Goal: Task Accomplishment & Management: Use online tool/utility

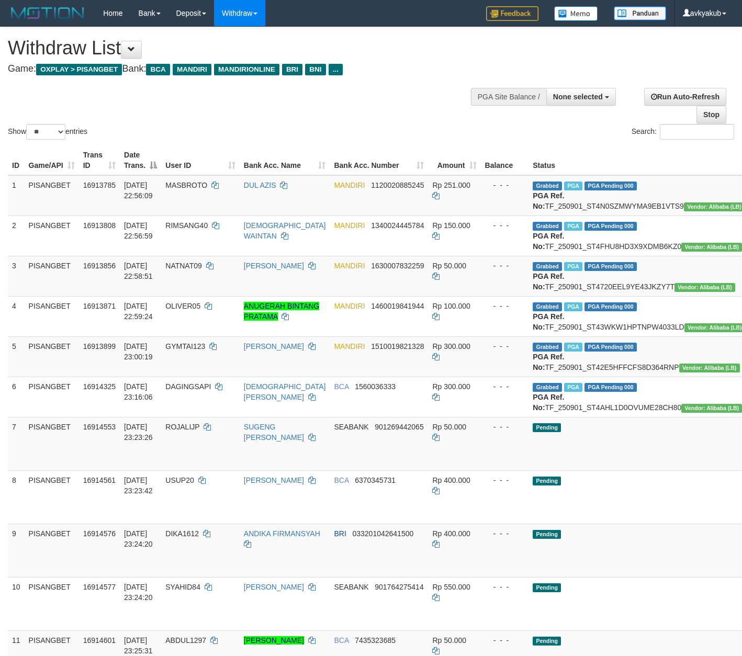
select select
select select "**"
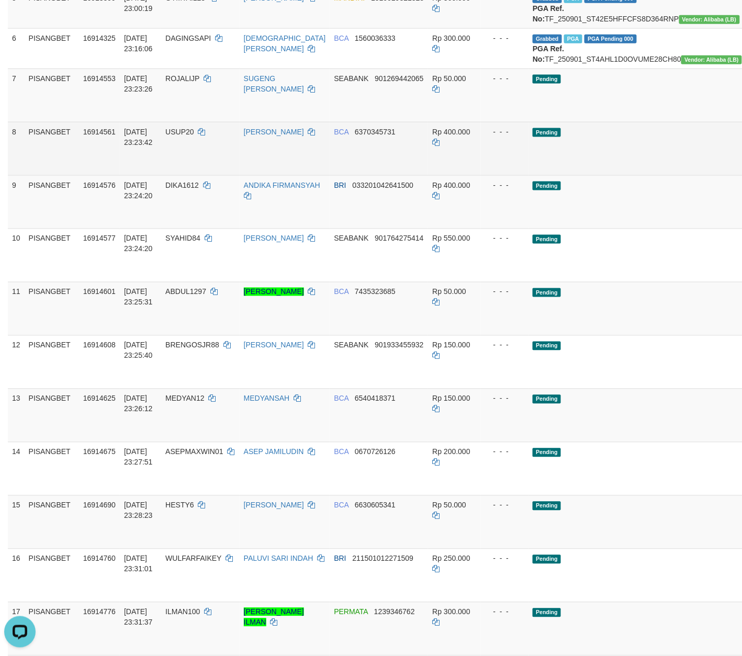
click at [446, 175] on td "Rp 400.000" at bounding box center [454, 148] width 52 height 53
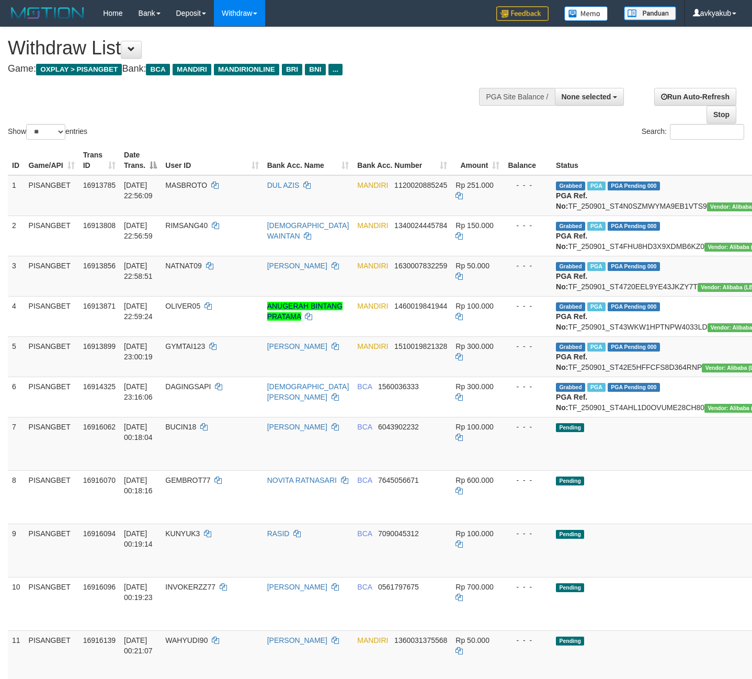
select select
select select "**"
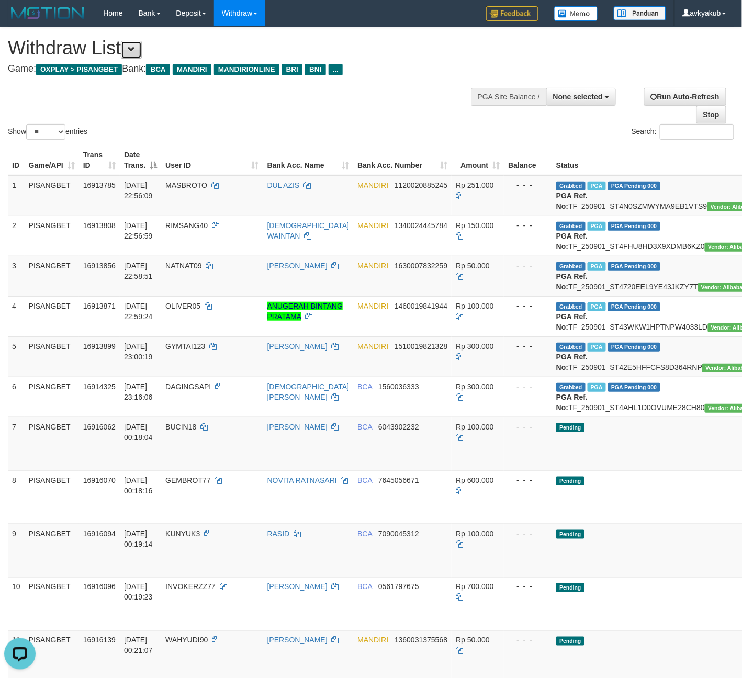
click at [141, 49] on button at bounding box center [131, 50] width 21 height 18
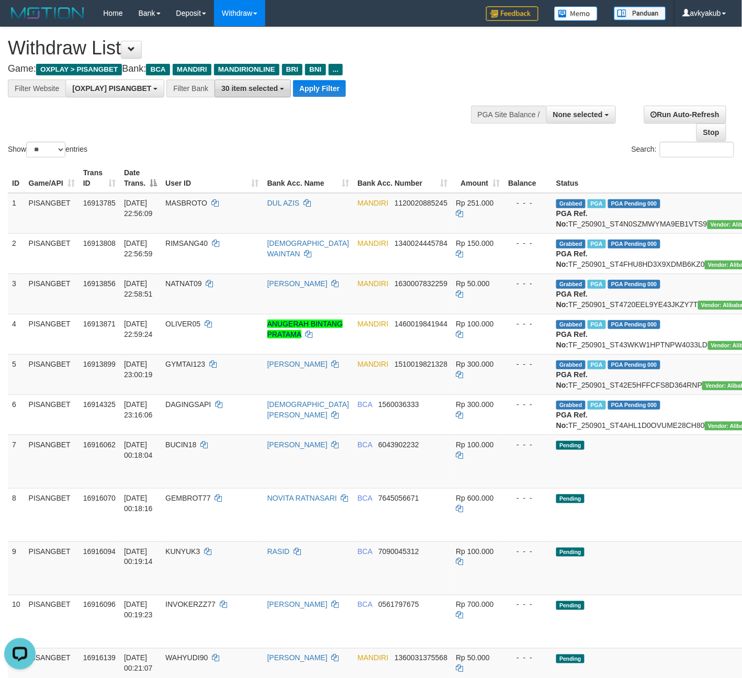
click at [231, 91] on span "30 item selected" at bounding box center [249, 88] width 57 height 8
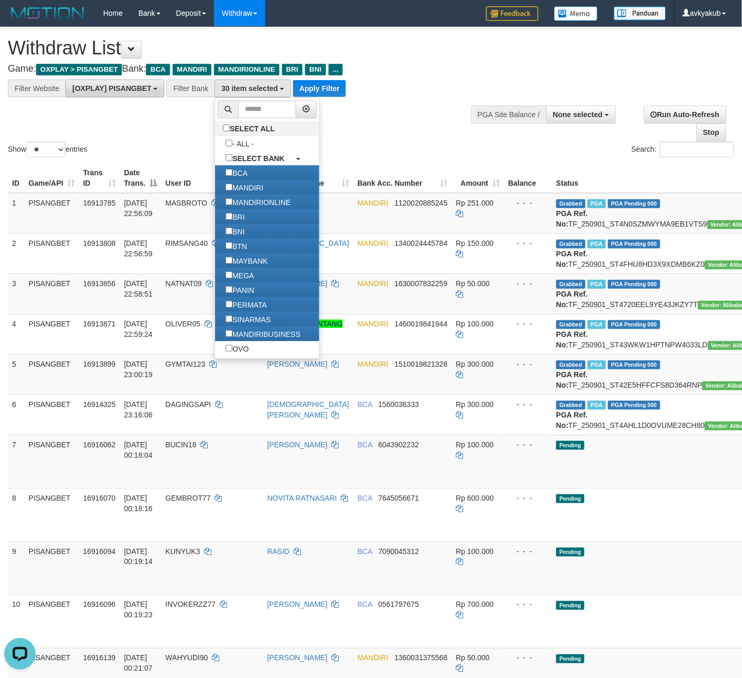
click at [139, 91] on span "[OXPLAY] PISANGBET" at bounding box center [111, 88] width 79 height 8
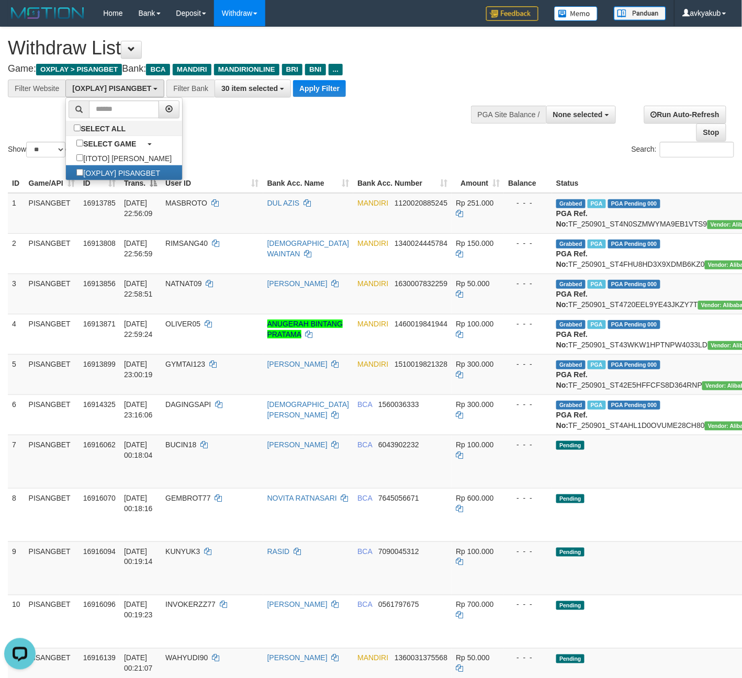
click at [365, 128] on div "Show ** ** ** *** entries Search:" at bounding box center [371, 93] width 742 height 132
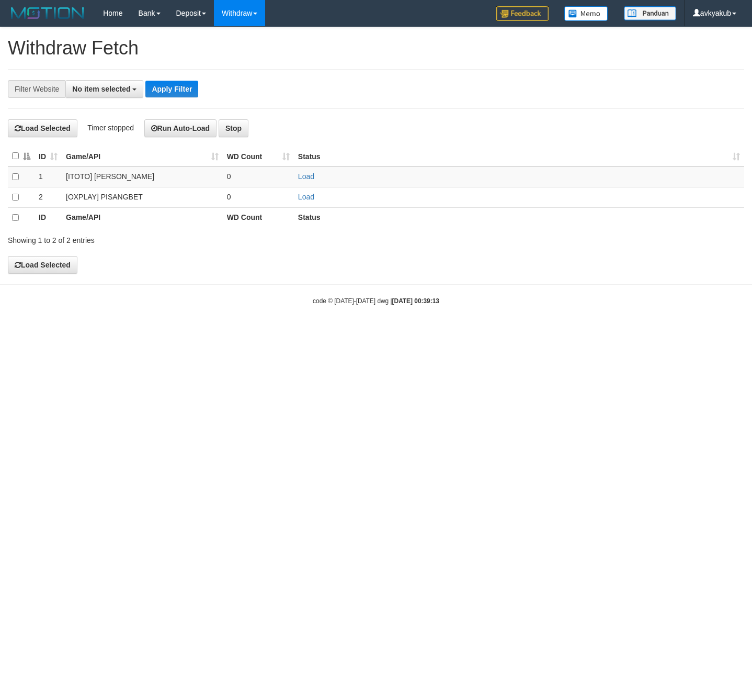
select select
click at [181, 134] on button "Run Auto-Load" at bounding box center [180, 128] width 73 height 18
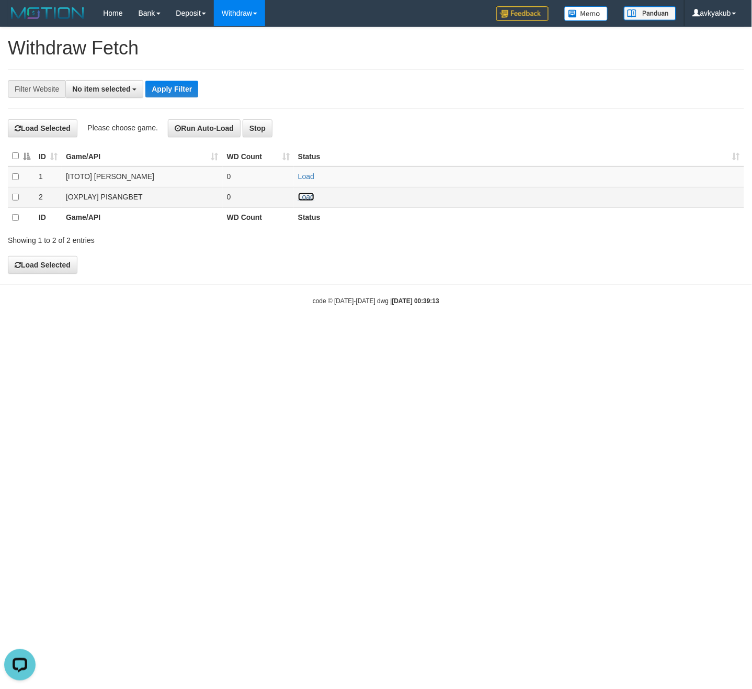
click at [310, 199] on link "Load" at bounding box center [306, 197] width 16 height 8
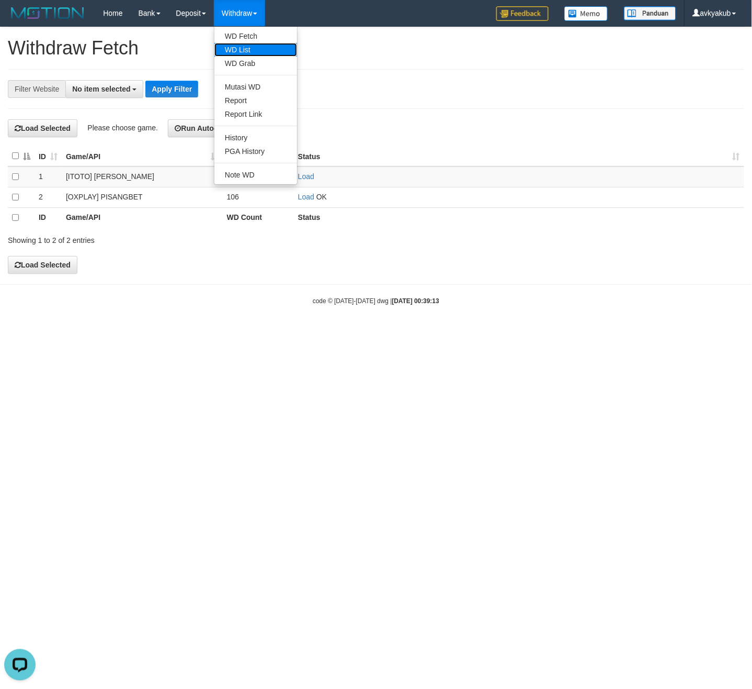
click at [251, 43] on link "WD List" at bounding box center [256, 50] width 83 height 14
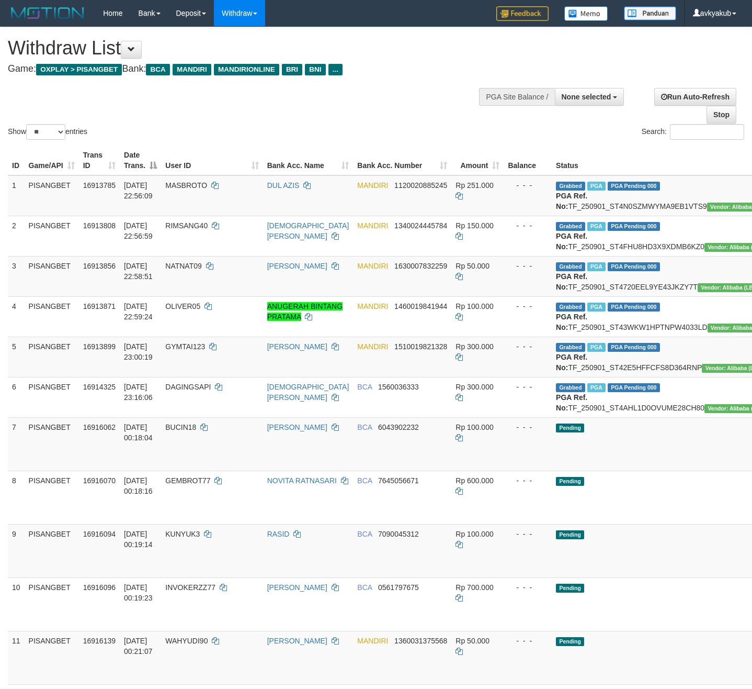
select select
select select "**"
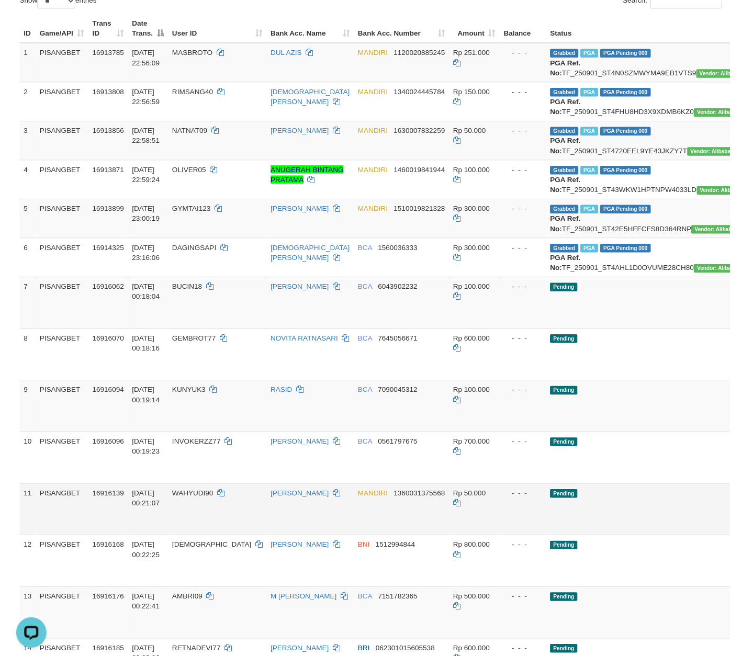
scroll to position [279, 0]
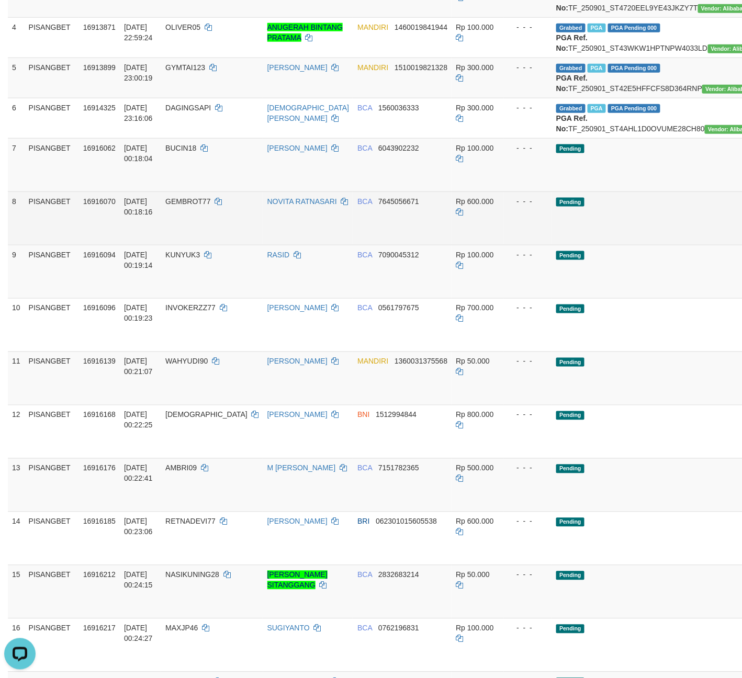
click at [93, 206] on span "16916070" at bounding box center [99, 201] width 32 height 8
copy span "16916070"
click at [93, 206] on span "16916070" at bounding box center [99, 201] width 32 height 8
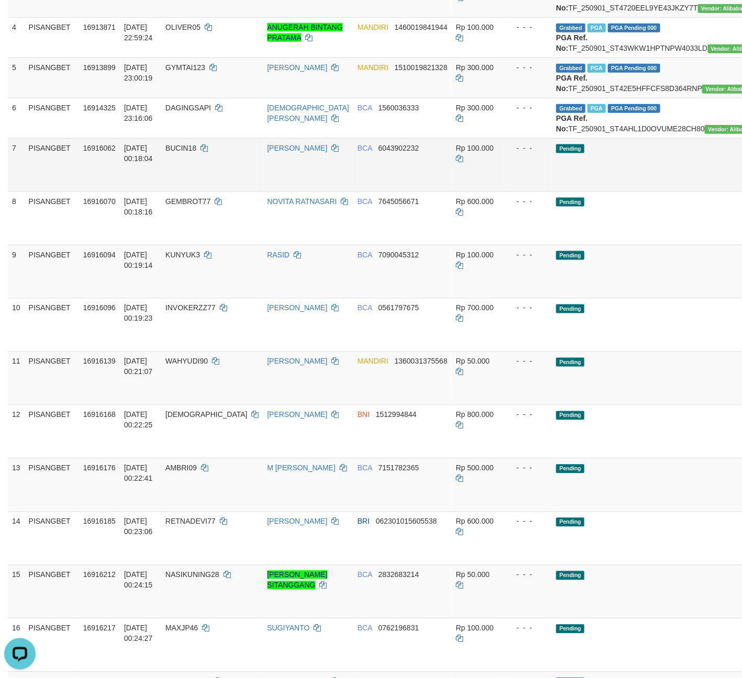
click at [95, 191] on td "16916062" at bounding box center [99, 164] width 41 height 53
copy span "16916062"
click at [95, 191] on td "16916062" at bounding box center [99, 164] width 41 height 53
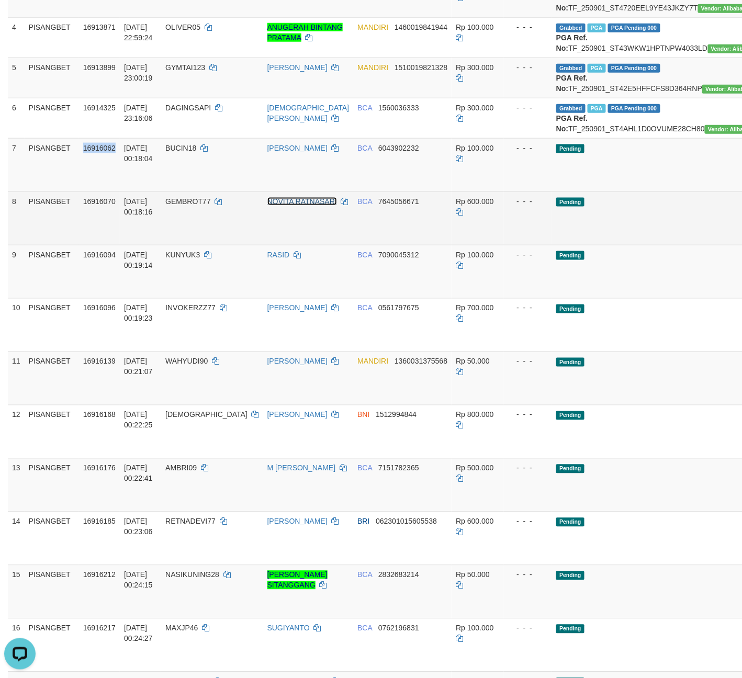
click at [285, 206] on link "NOVITA RATNASARI" at bounding box center [302, 201] width 70 height 8
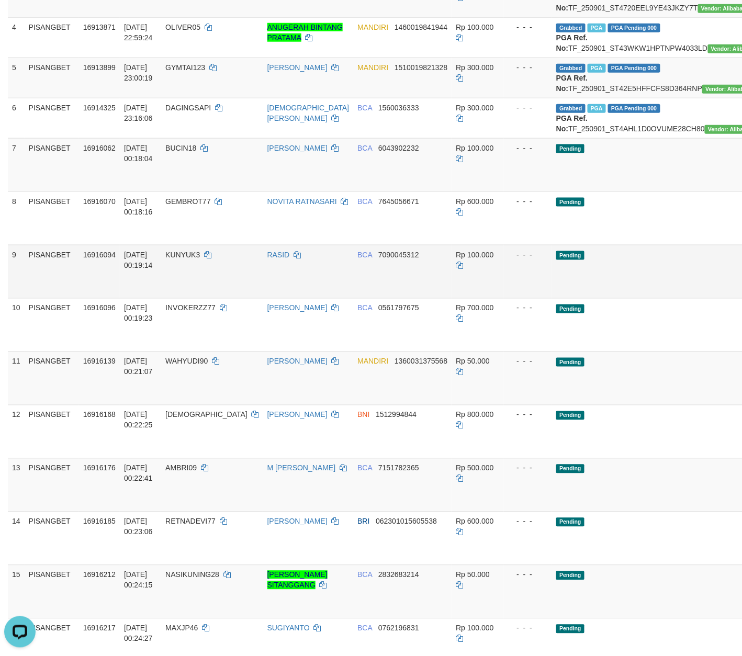
click at [106, 259] on span "16916094" at bounding box center [99, 255] width 32 height 8
click at [103, 259] on span "16916094" at bounding box center [99, 255] width 32 height 8
copy span "16916094"
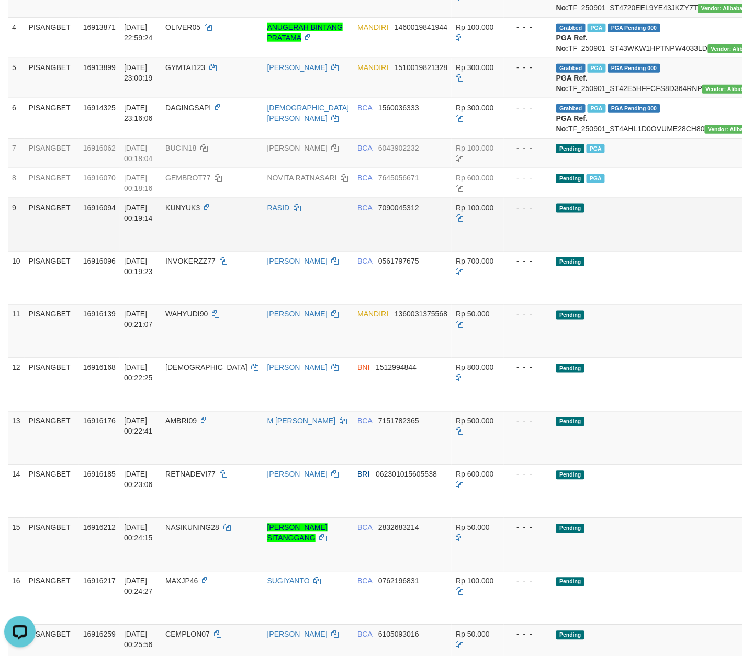
click at [238, 251] on td "KUNYUK3" at bounding box center [212, 224] width 102 height 53
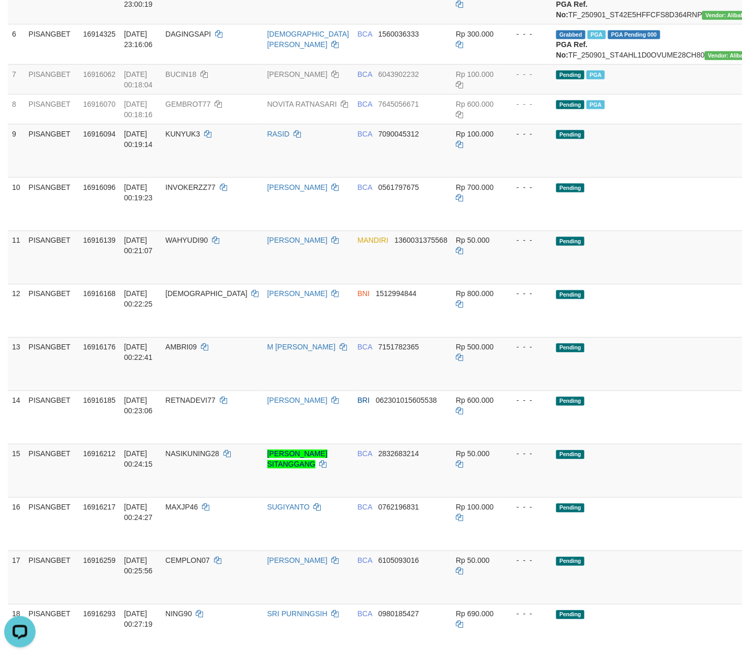
scroll to position [558, 0]
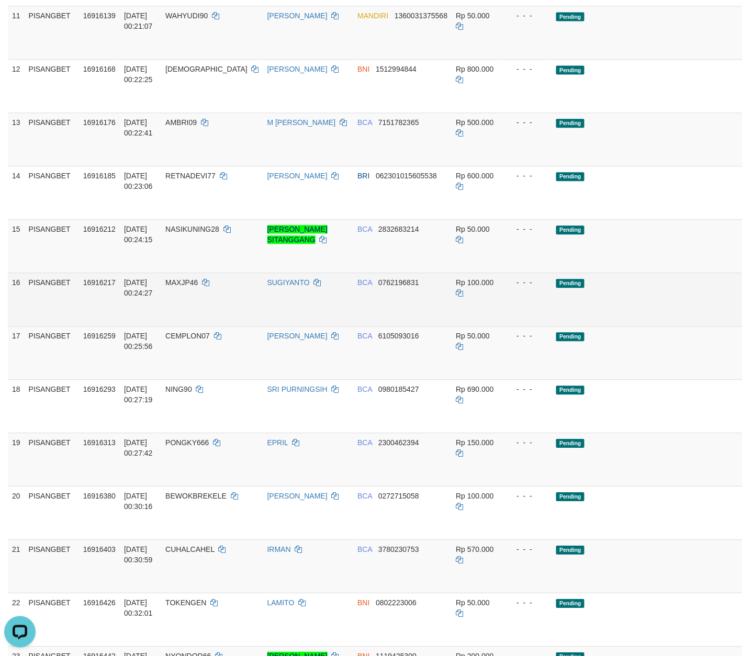
scroll to position [440, 0]
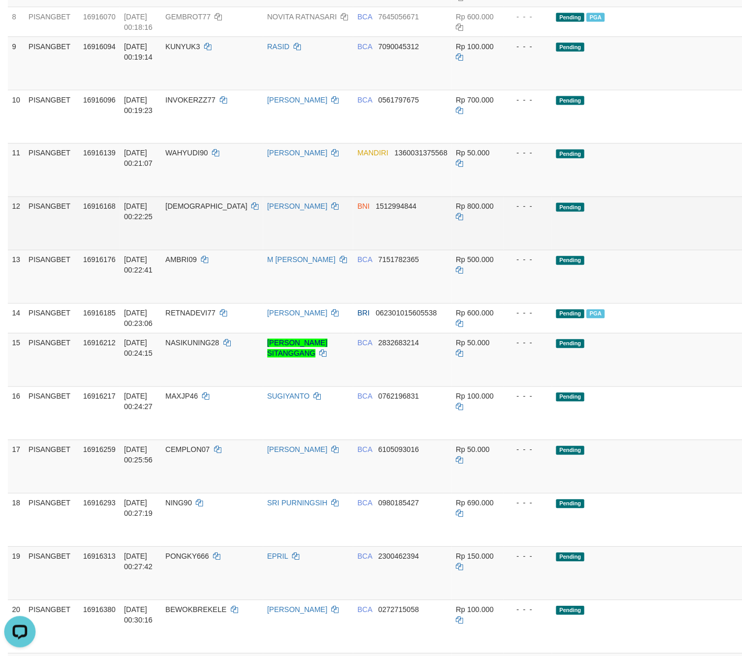
click at [202, 250] on td "AMRULLAHANDI" at bounding box center [212, 223] width 102 height 53
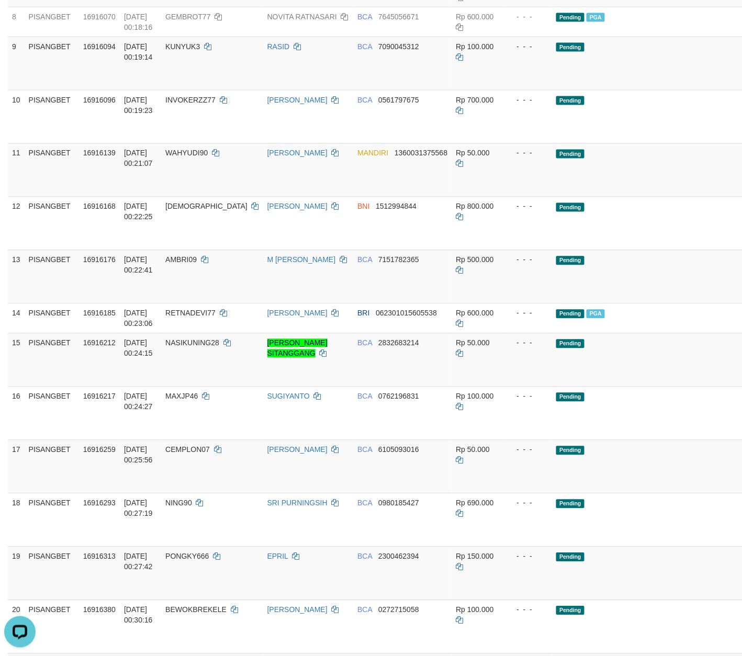
scroll to position [895, 0]
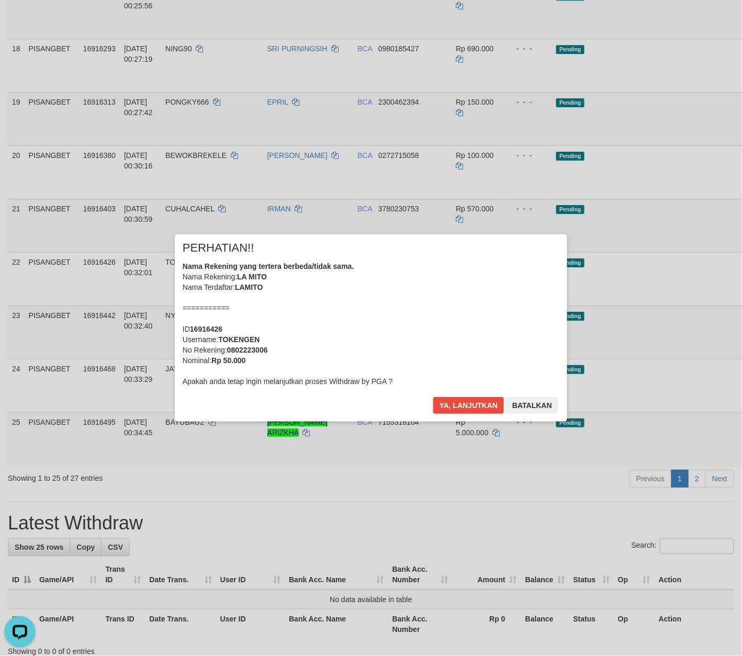
click at [427, 404] on div "× PERHATIAN!! Nama Rekening yang tertera berbeda/tidak sama. Nama Rekening: LA …" at bounding box center [371, 327] width 392 height 187
click at [445, 405] on button "Ya, lanjutkan" at bounding box center [468, 405] width 71 height 17
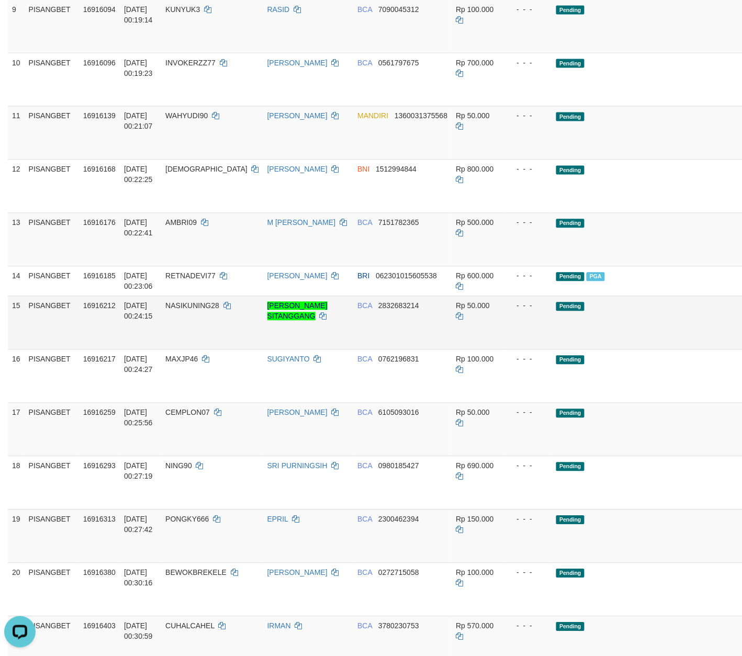
scroll to position [476, 0]
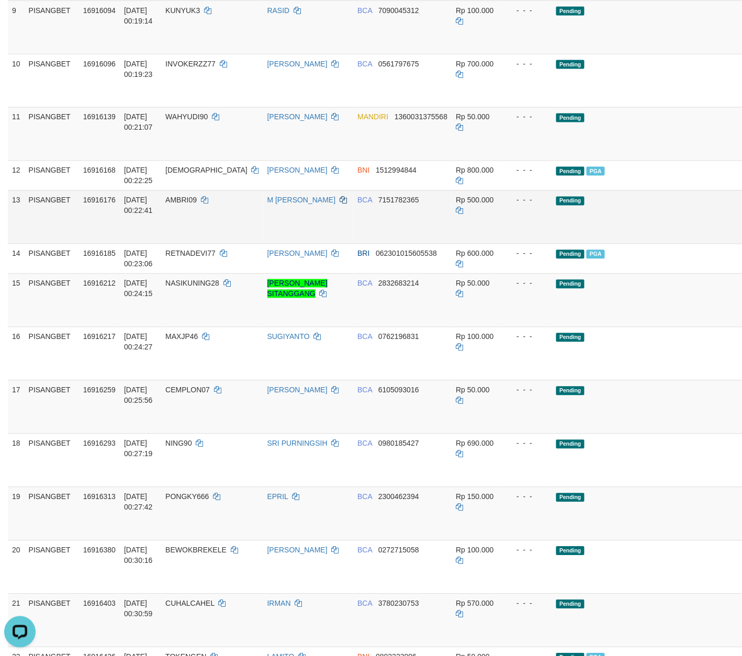
click at [340, 204] on icon at bounding box center [343, 200] width 7 height 7
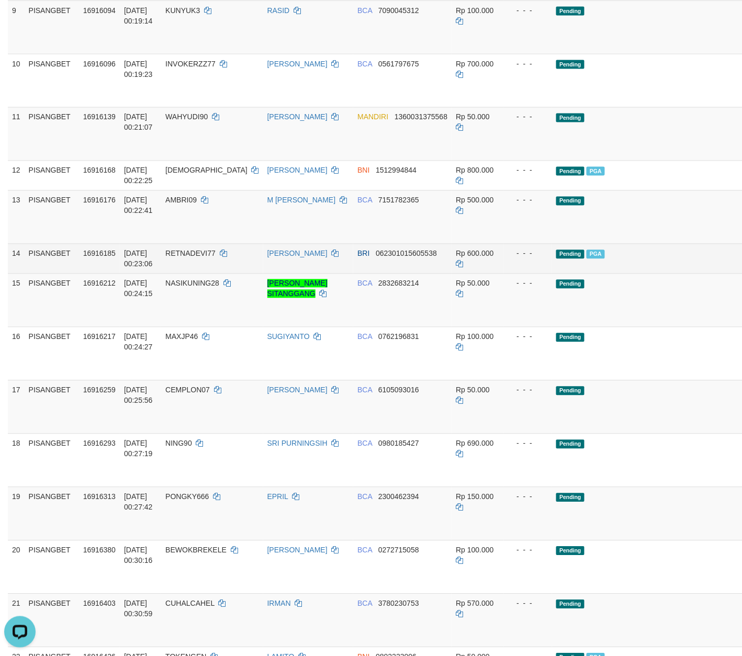
click at [238, 274] on td "RETNADEVI77" at bounding box center [212, 259] width 102 height 30
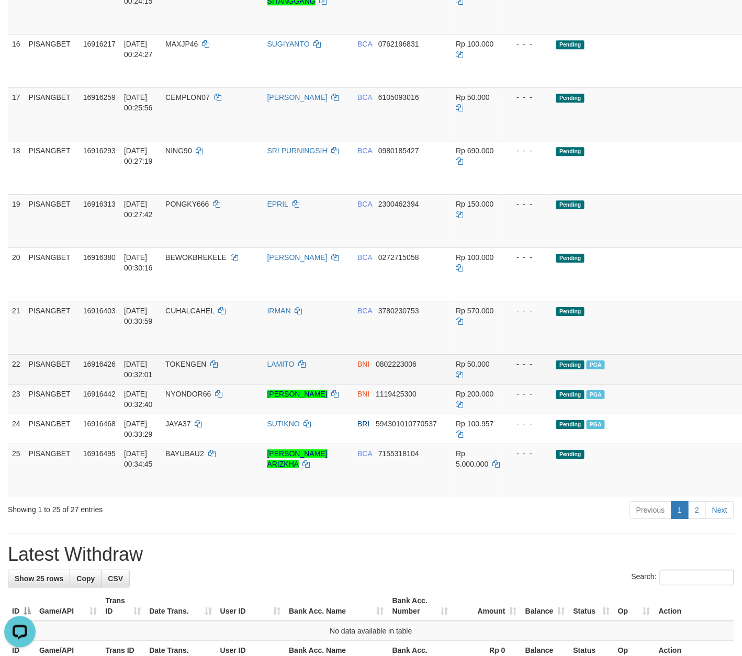
scroll to position [756, 0]
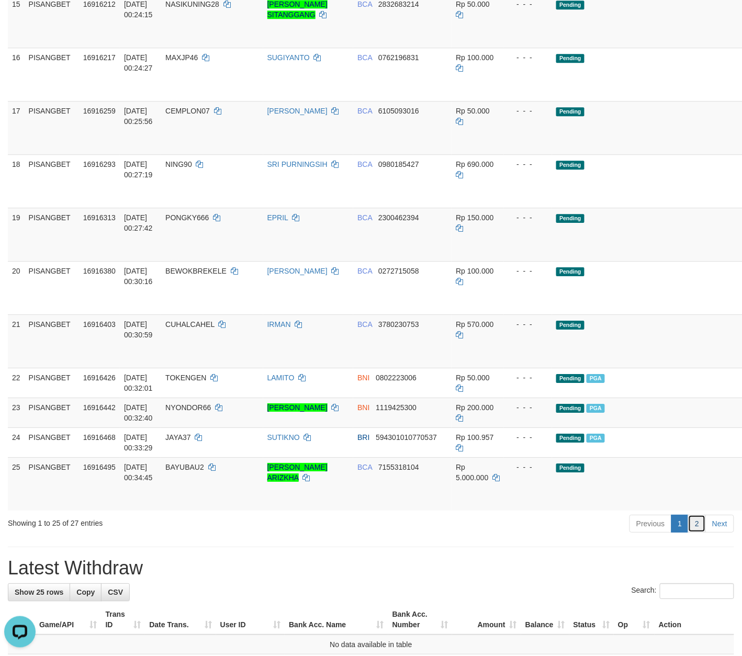
drag, startPoint x: 693, startPoint y: 597, endPoint x: 693, endPoint y: 584, distance: 13.1
click at [694, 533] on link "2" at bounding box center [697, 524] width 18 height 18
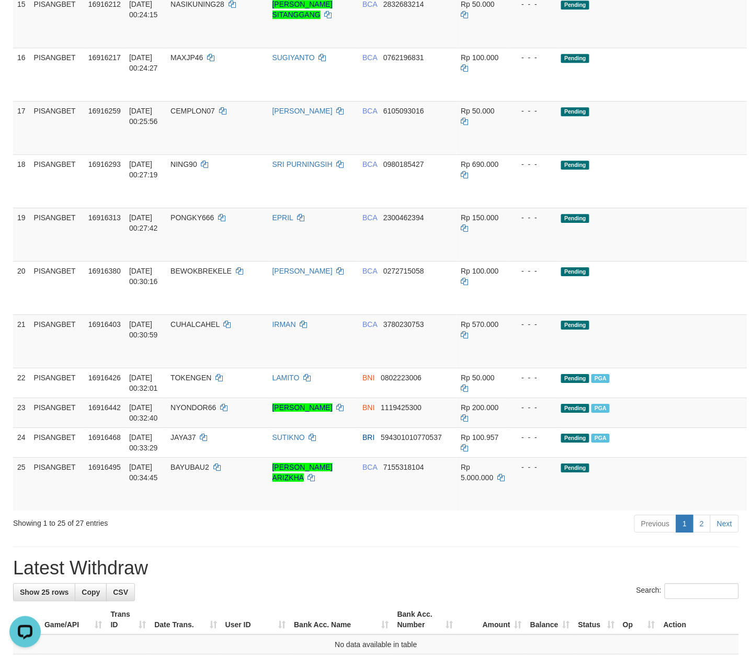
scroll to position [0, 0]
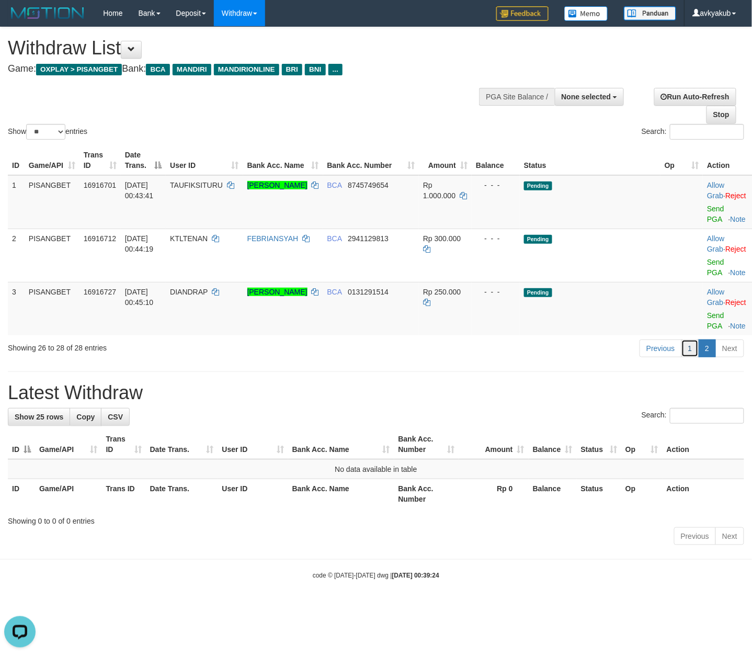
click at [691, 356] on link "1" at bounding box center [691, 349] width 18 height 18
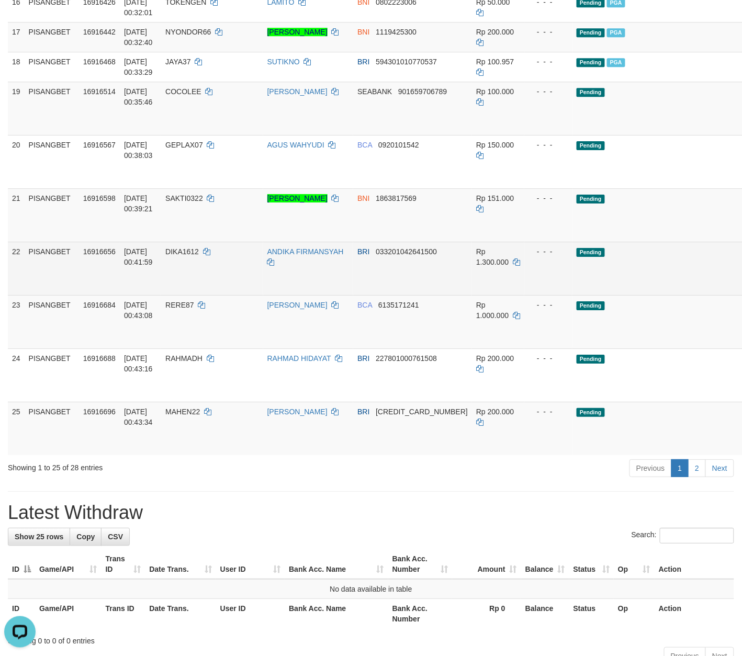
scroll to position [857, 0]
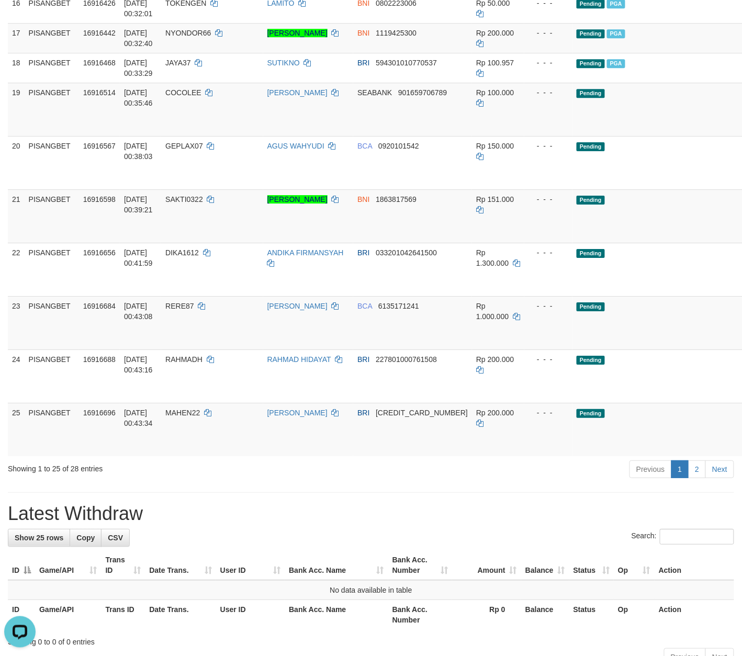
scroll to position [857, 40]
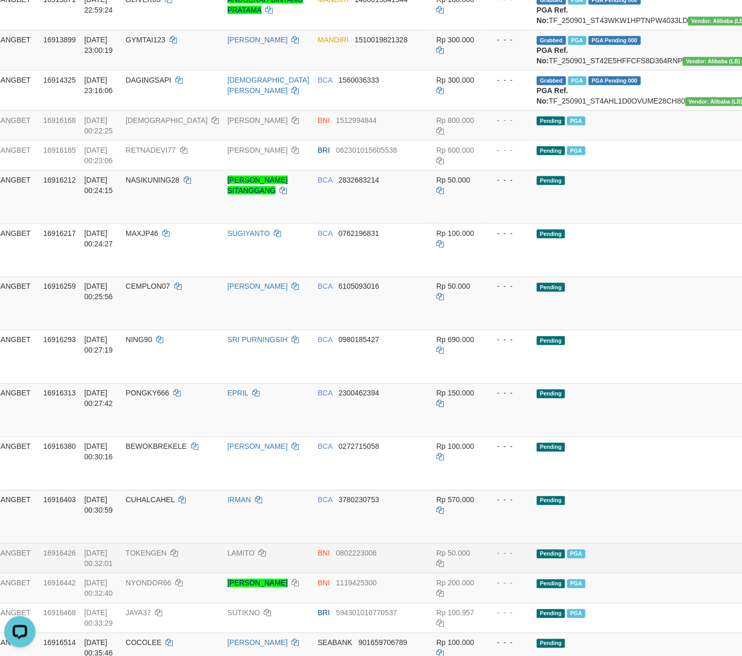
scroll to position [299, 40]
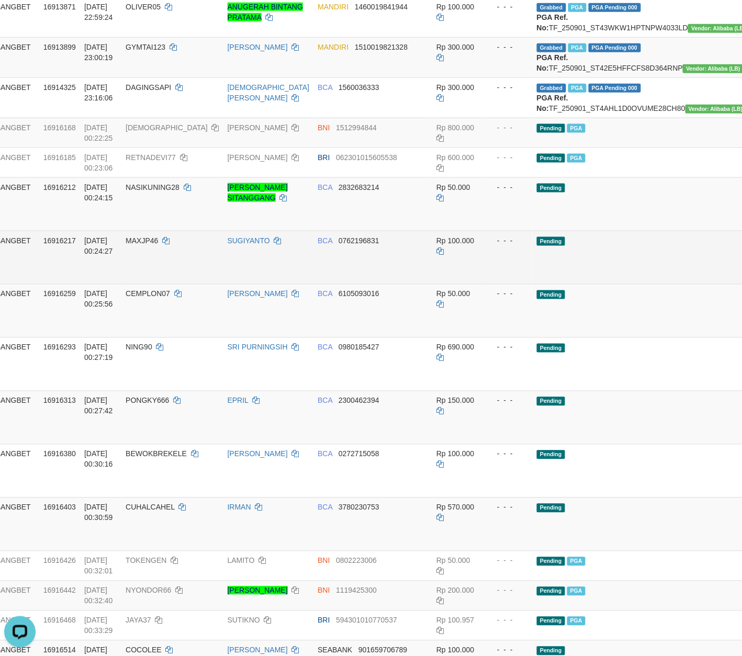
click at [317, 284] on td "BCA 0762196831" at bounding box center [372, 257] width 119 height 53
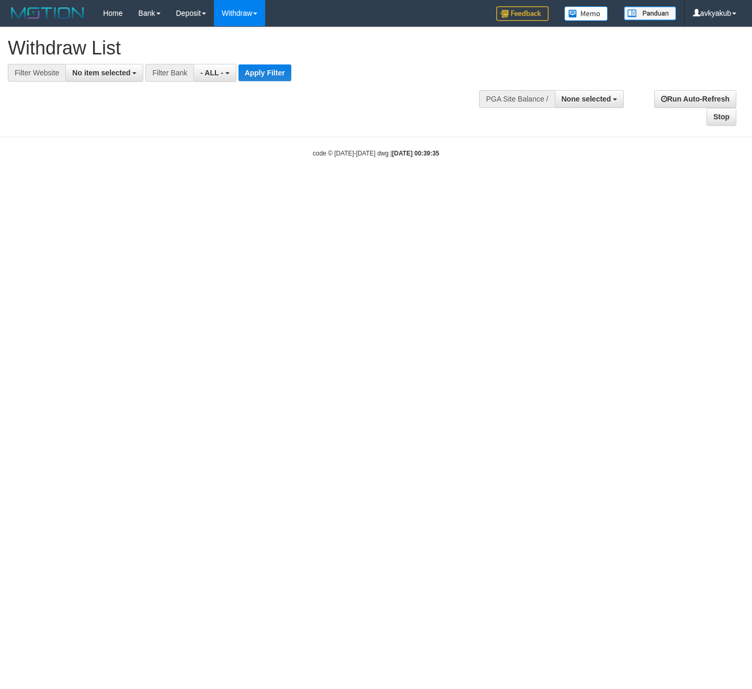
select select
click at [212, 74] on span "- ALL -" at bounding box center [211, 73] width 23 height 8
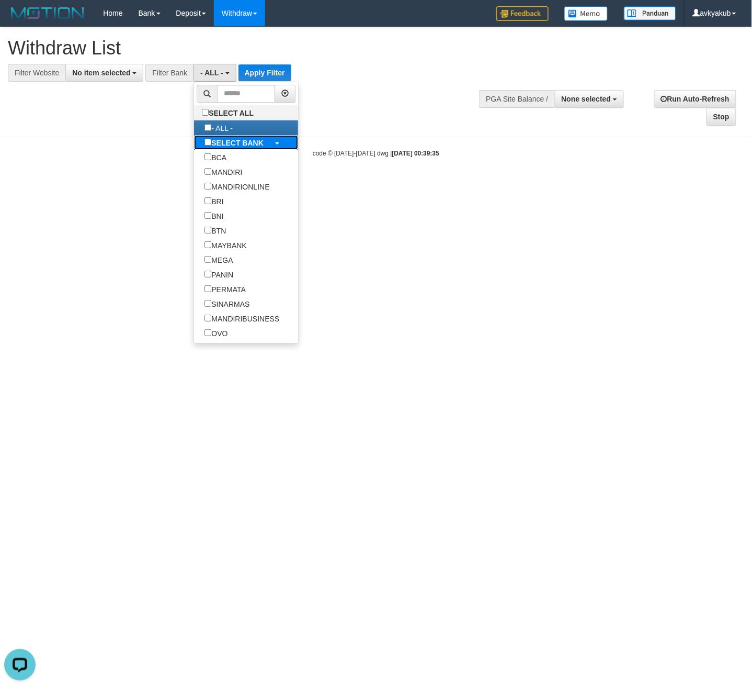
click at [236, 143] on b "SELECT BANK" at bounding box center [237, 143] width 52 height 8
select select "***"
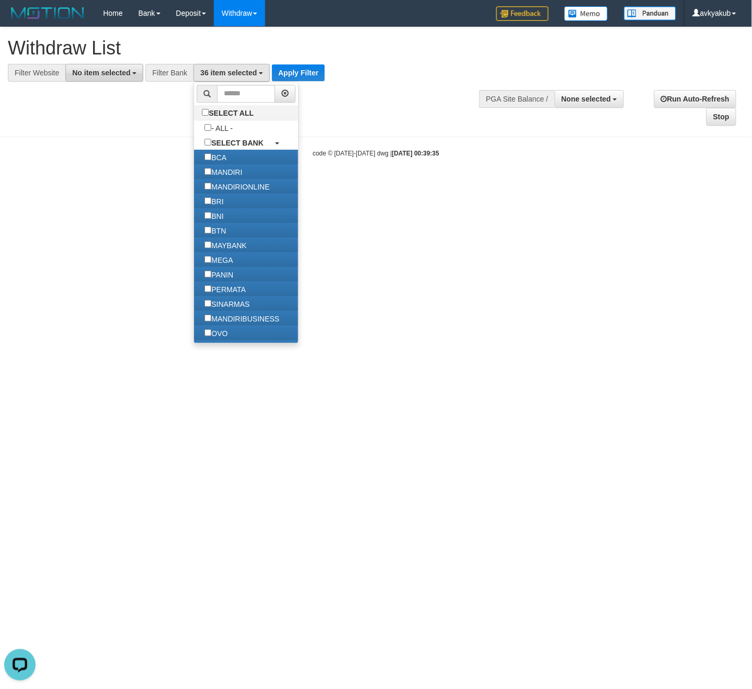
click at [128, 74] on span "No item selected" at bounding box center [101, 73] width 58 height 8
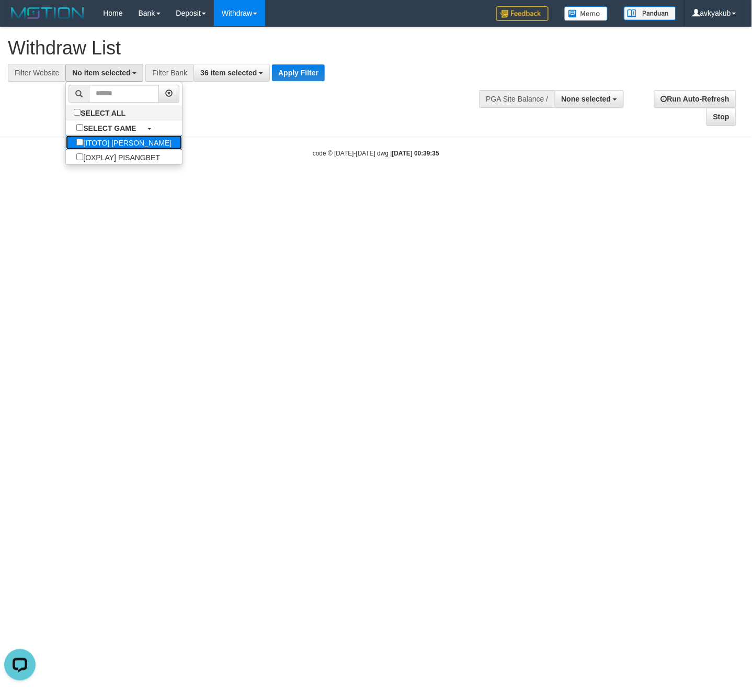
click at [140, 150] on label "[ITOTO] [PERSON_NAME]" at bounding box center [124, 142] width 116 height 15
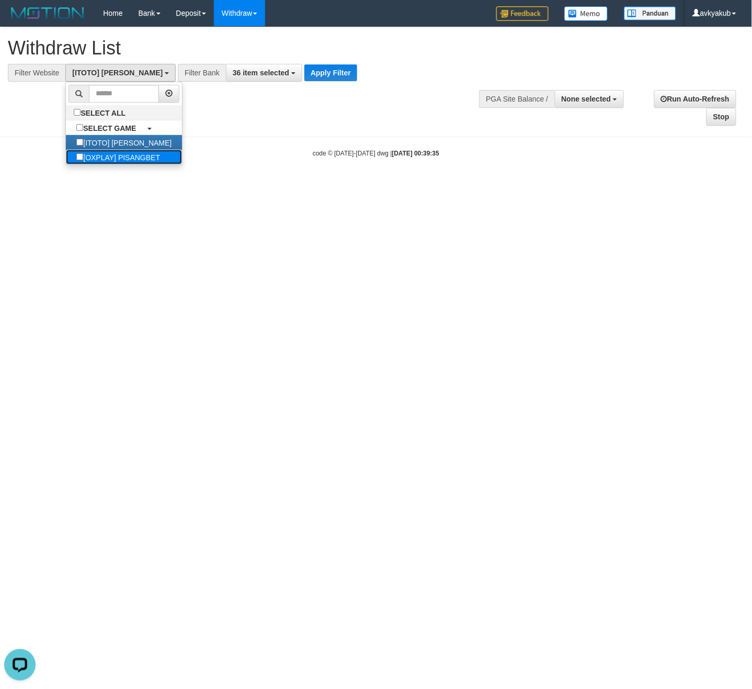
click at [139, 159] on label "[OXPLAY] PISANGBET" at bounding box center [118, 157] width 105 height 15
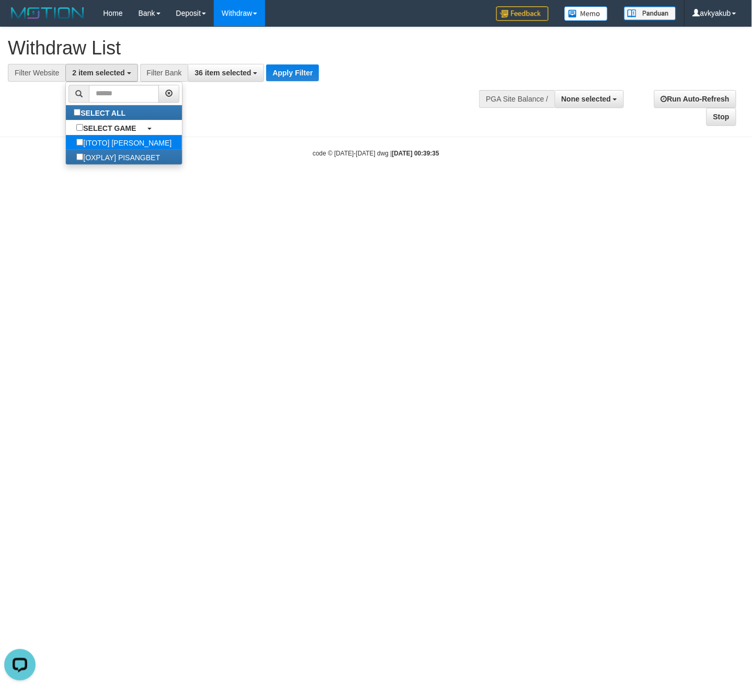
click at [149, 143] on label "[ITOTO] [PERSON_NAME]" at bounding box center [124, 142] width 116 height 15
select select "***"
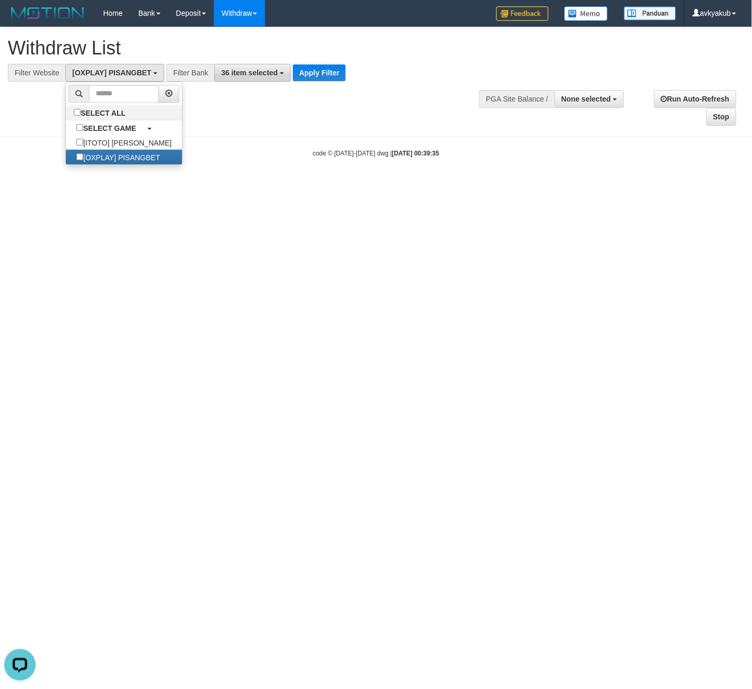
click at [238, 76] on span "36 item selected" at bounding box center [249, 73] width 57 height 8
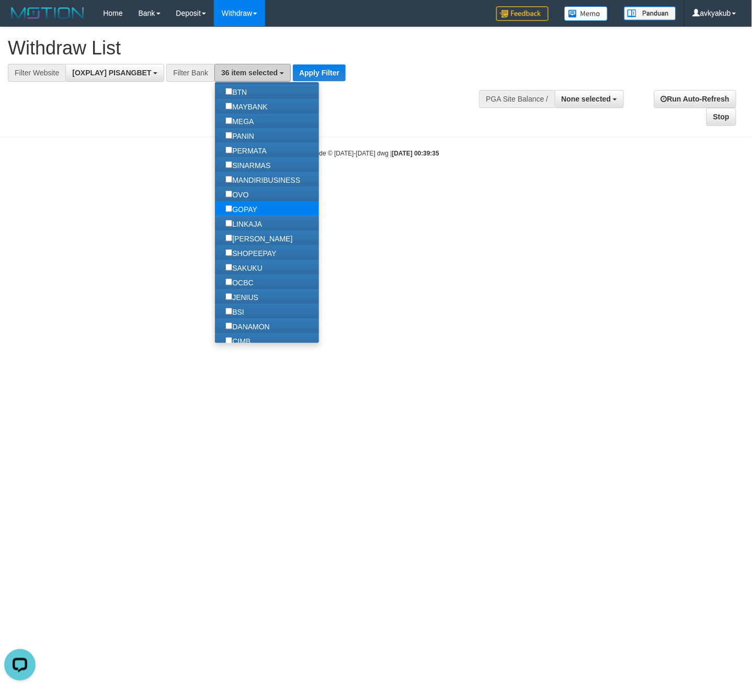
scroll to position [139, 0]
click at [259, 191] on label "OVO" at bounding box center [237, 193] width 44 height 15
click at [257, 209] on label "GOPAY" at bounding box center [241, 208] width 53 height 15
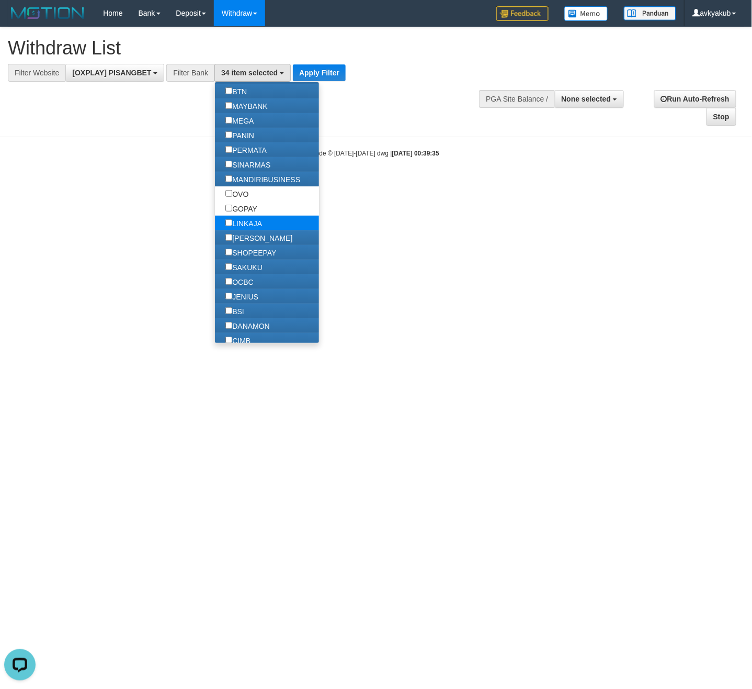
click at [256, 229] on label "LINKAJA" at bounding box center [244, 223] width 58 height 15
click at [255, 250] on label "SHOPEEPAY" at bounding box center [251, 252] width 72 height 15
click at [258, 266] on label "SAKUKU" at bounding box center [244, 267] width 58 height 15
click at [260, 241] on label "[PERSON_NAME]" at bounding box center [259, 237] width 88 height 15
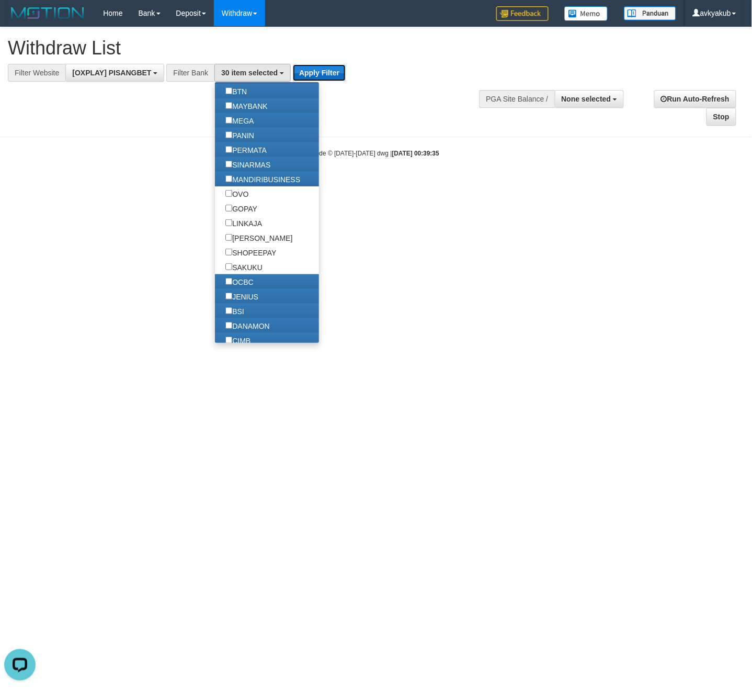
click at [326, 67] on button "Apply Filter" at bounding box center [319, 72] width 53 height 17
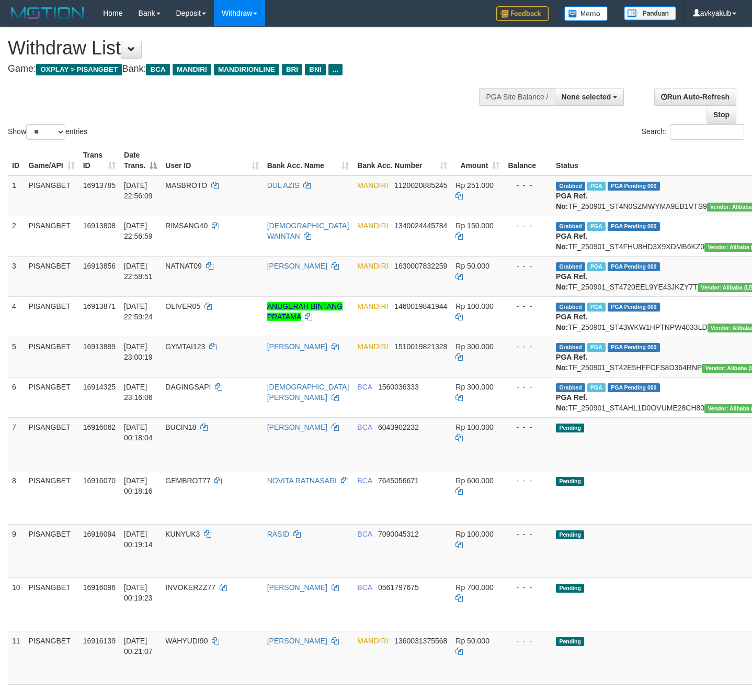
select select
select select "**"
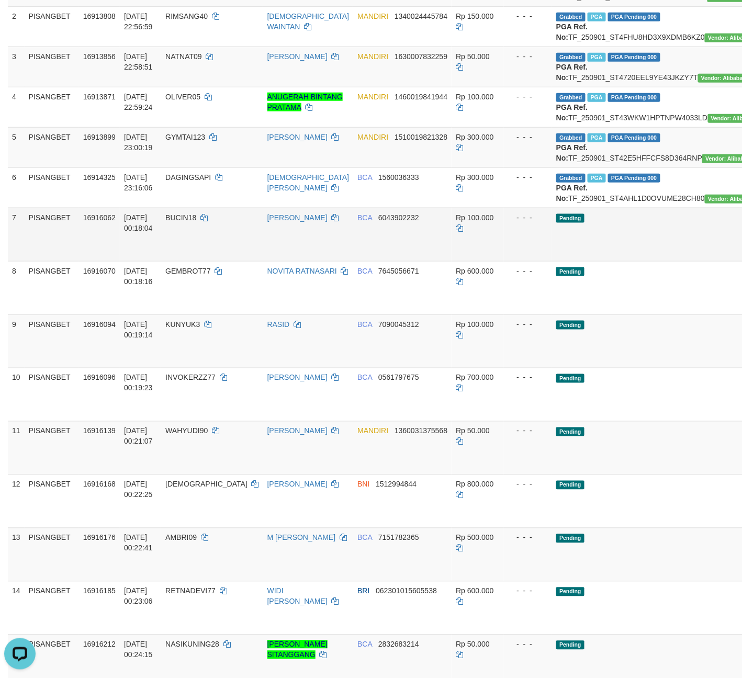
click at [105, 222] on span "16916062" at bounding box center [99, 217] width 32 height 8
copy span "16916062"
click at [103, 222] on span "16916062" at bounding box center [99, 217] width 32 height 8
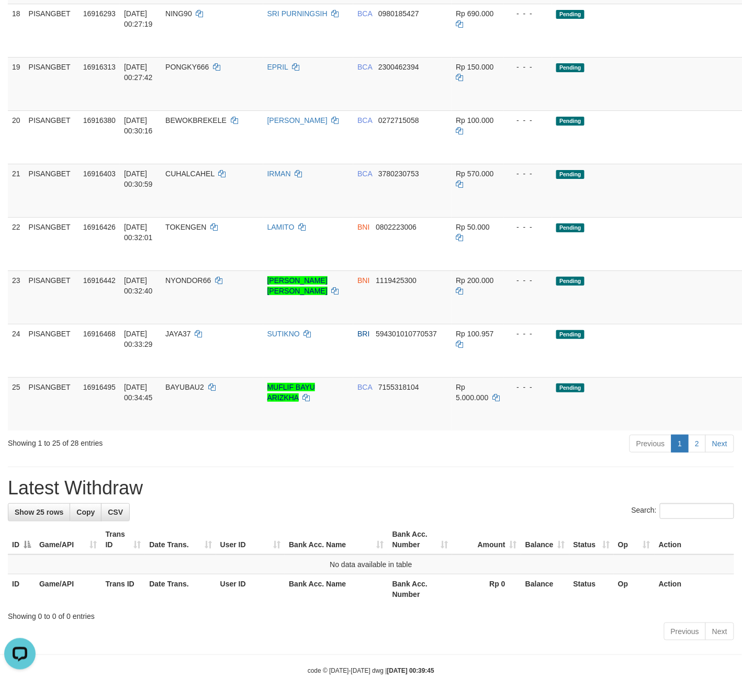
scroll to position [1093, 0]
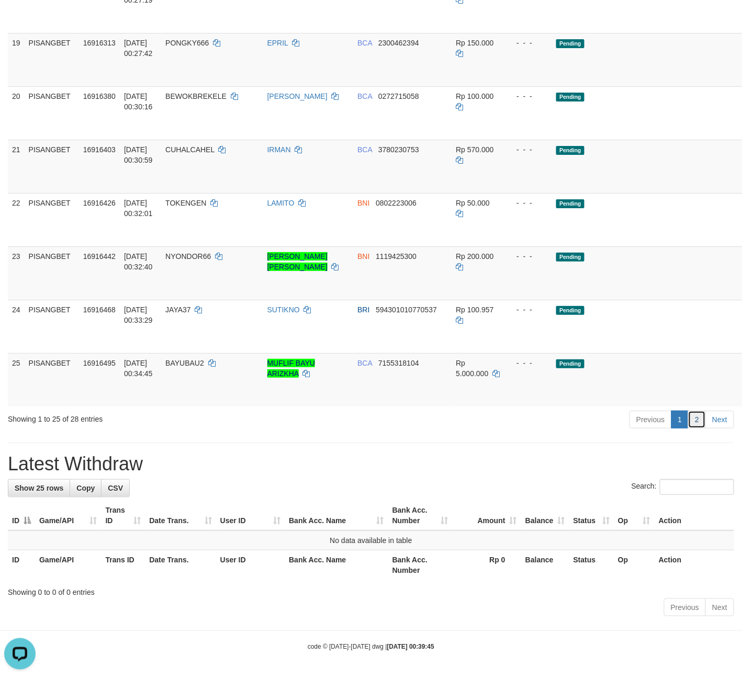
click at [697, 419] on link "2" at bounding box center [697, 420] width 18 height 18
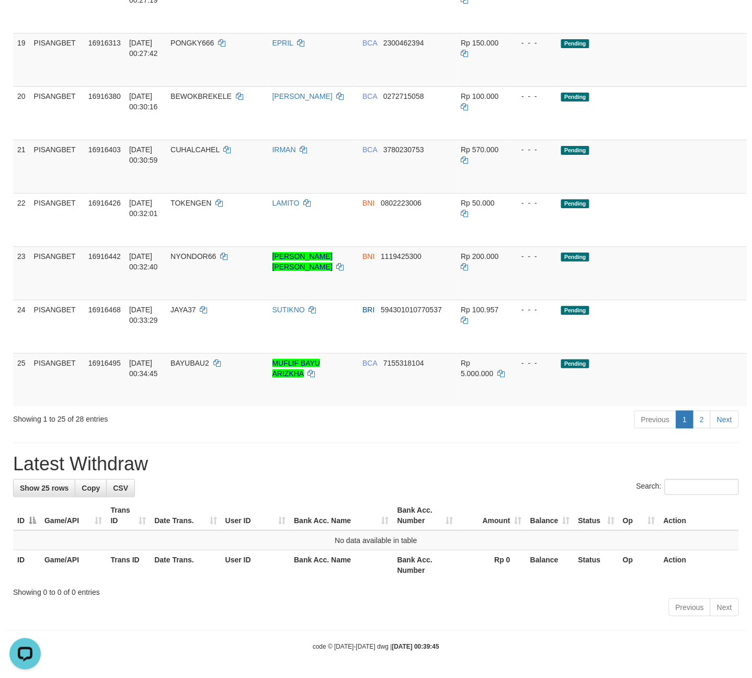
scroll to position [0, 0]
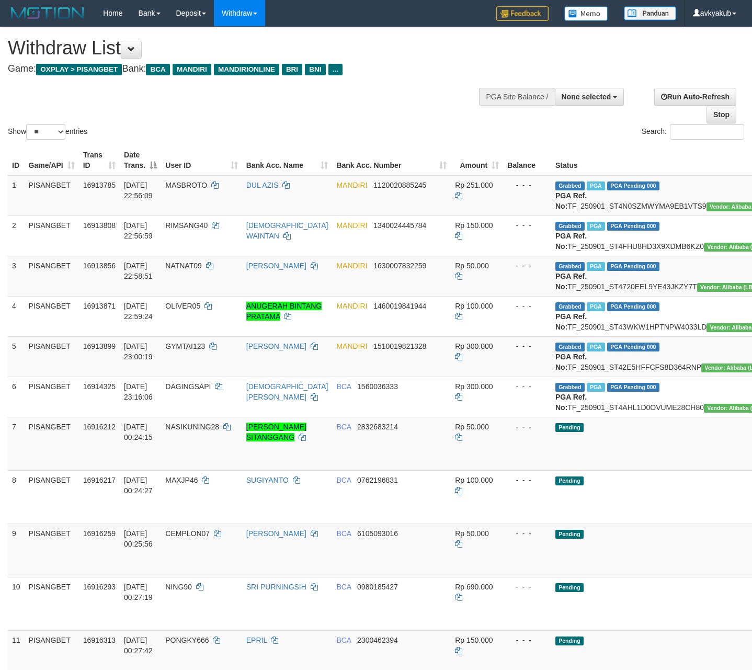
select select
select select "**"
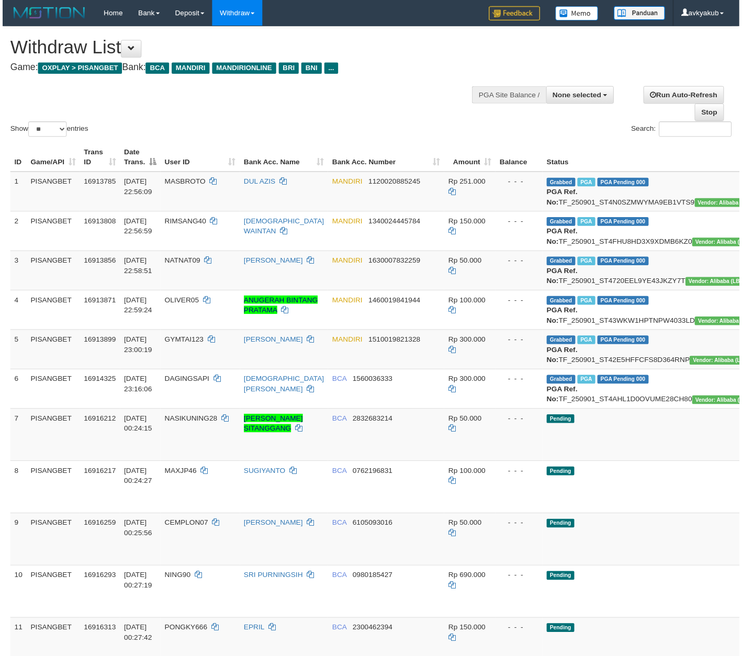
scroll to position [299, 40]
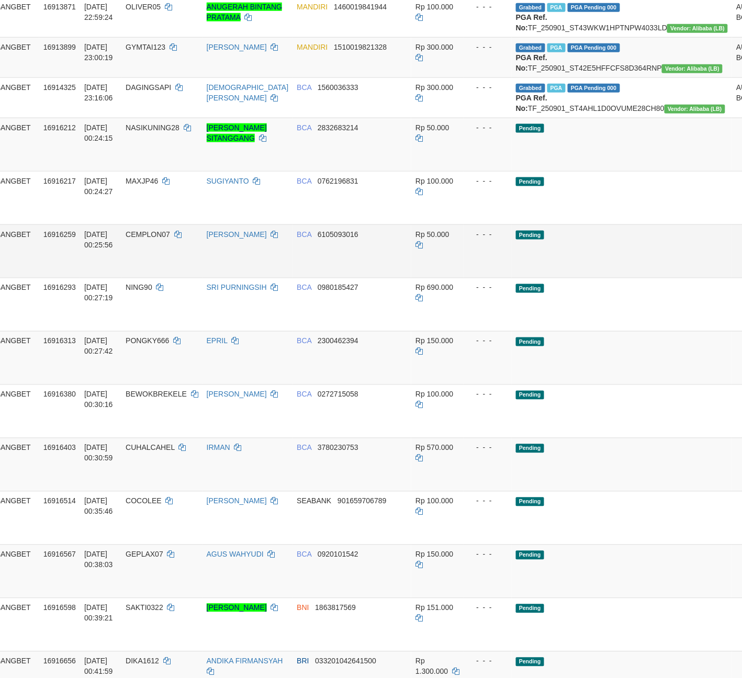
click at [431, 278] on td "Rp 50.000" at bounding box center [437, 250] width 52 height 53
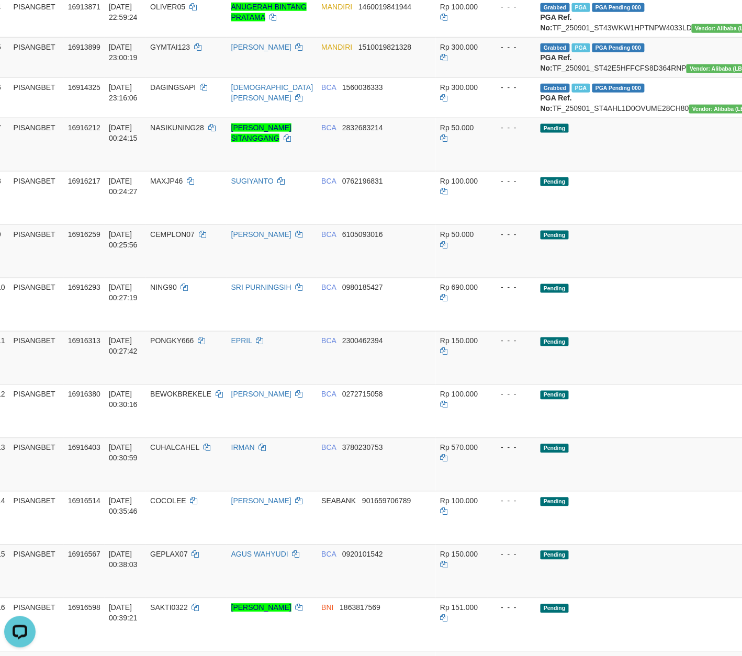
scroll to position [299, 9]
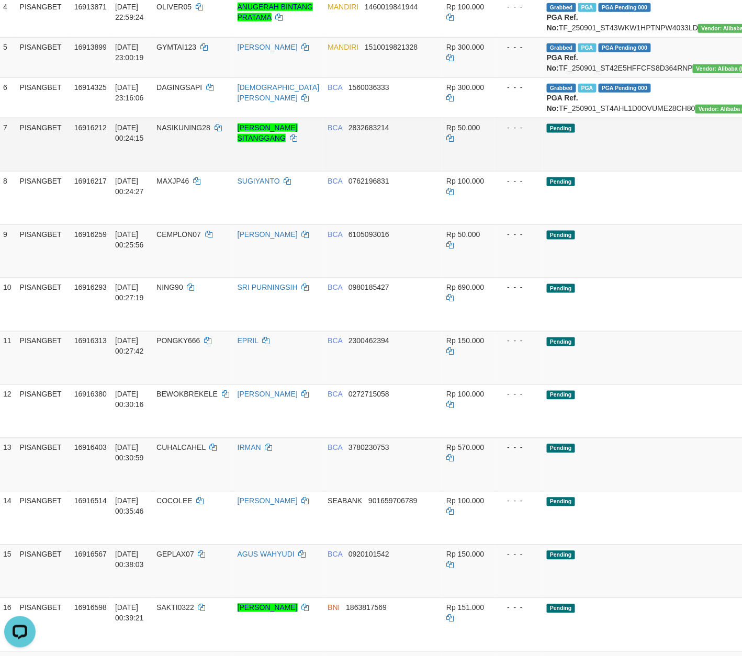
click at [94, 132] on span "16916212" at bounding box center [90, 127] width 32 height 8
drag, startPoint x: 94, startPoint y: 191, endPoint x: 84, endPoint y: 187, distance: 11.5
click at [91, 132] on span "16916212" at bounding box center [90, 127] width 32 height 8
copy span "16916212"
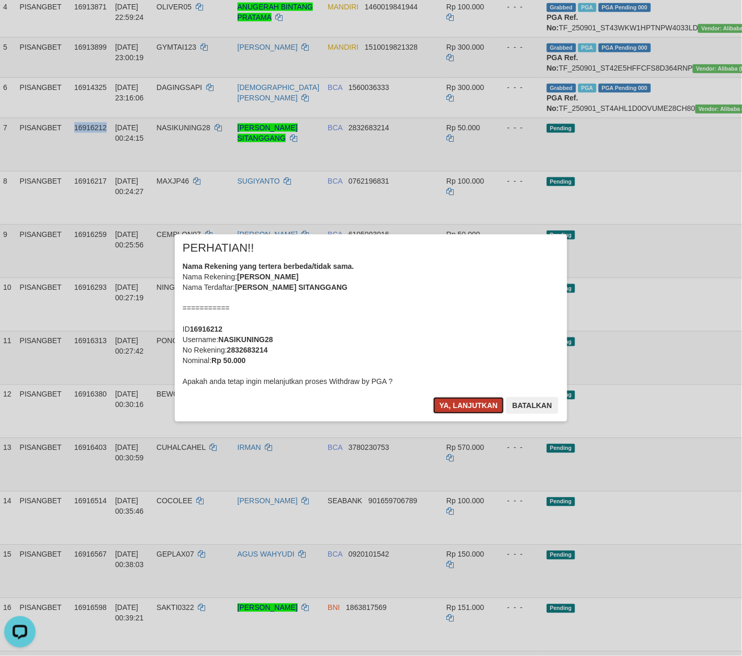
click at [454, 406] on button "Ya, lanjutkan" at bounding box center [468, 405] width 71 height 17
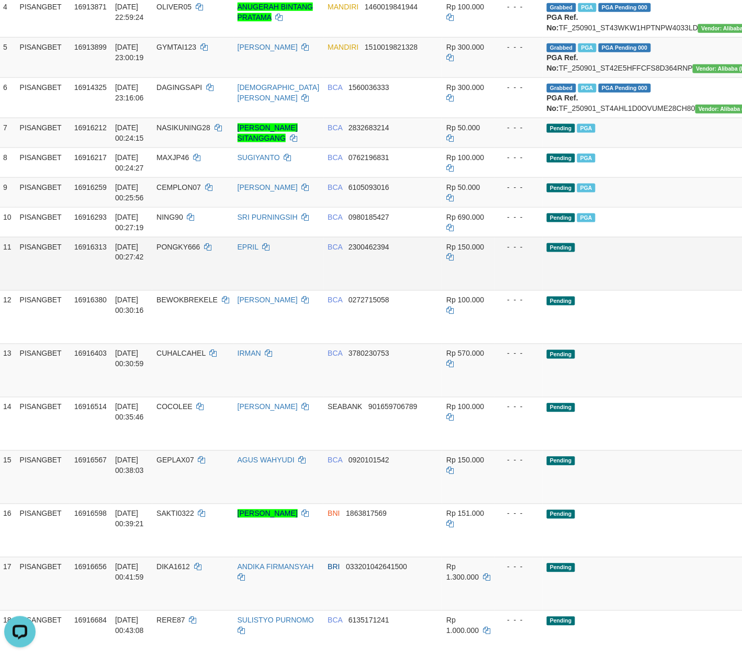
click at [51, 290] on td "PISANGBET" at bounding box center [43, 263] width 54 height 53
copy td "PISANGBET"
click at [47, 290] on td "PISANGBET" at bounding box center [43, 263] width 54 height 53
click at [85, 290] on td "16916313" at bounding box center [90, 263] width 41 height 53
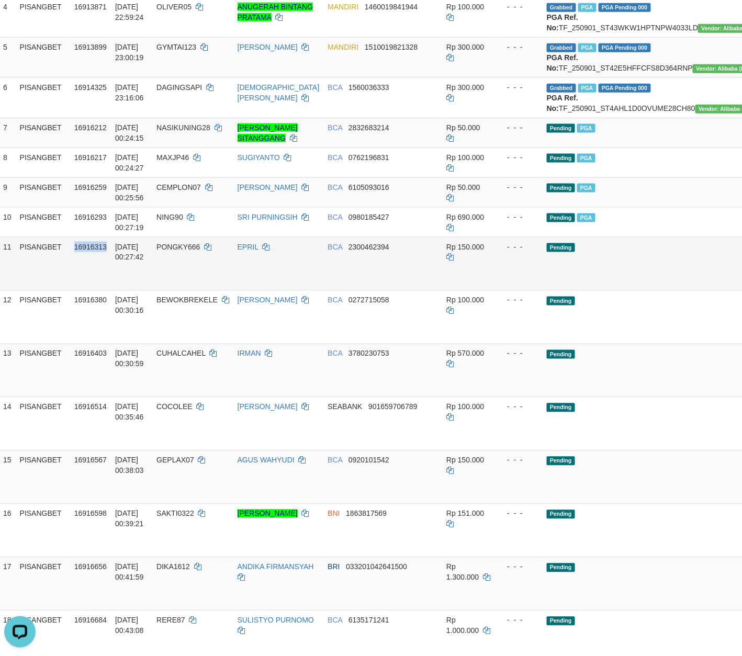
copy span "16916313"
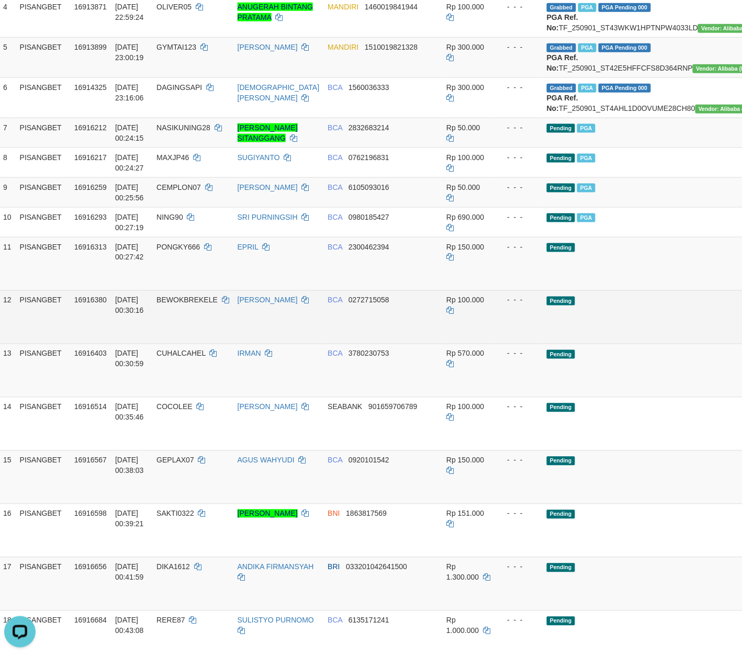
click at [95, 305] on span "16916380" at bounding box center [90, 300] width 32 height 8
click at [91, 305] on span "16916380" at bounding box center [90, 300] width 32 height 8
copy span "16916380"
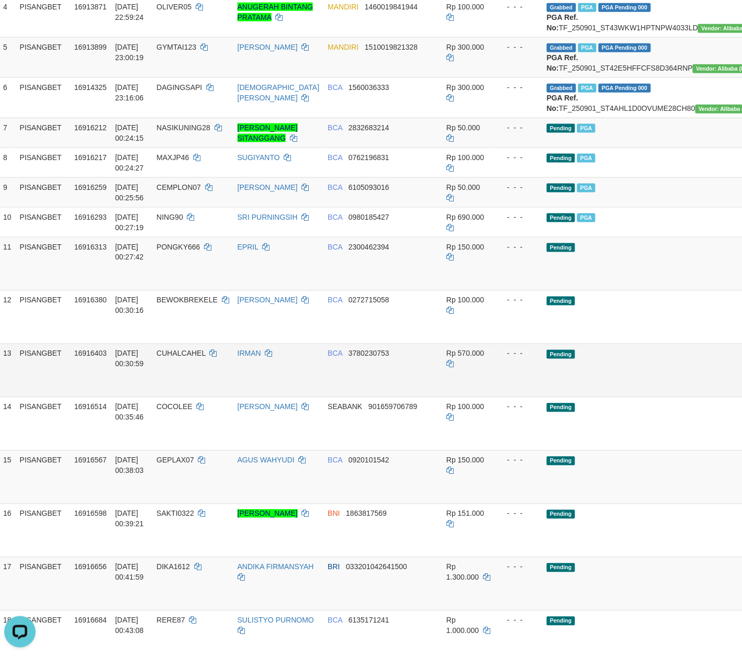
click at [89, 358] on span "16916403" at bounding box center [90, 353] width 32 height 8
click at [86, 358] on span "16916403" at bounding box center [90, 353] width 32 height 8
copy span "16916403"
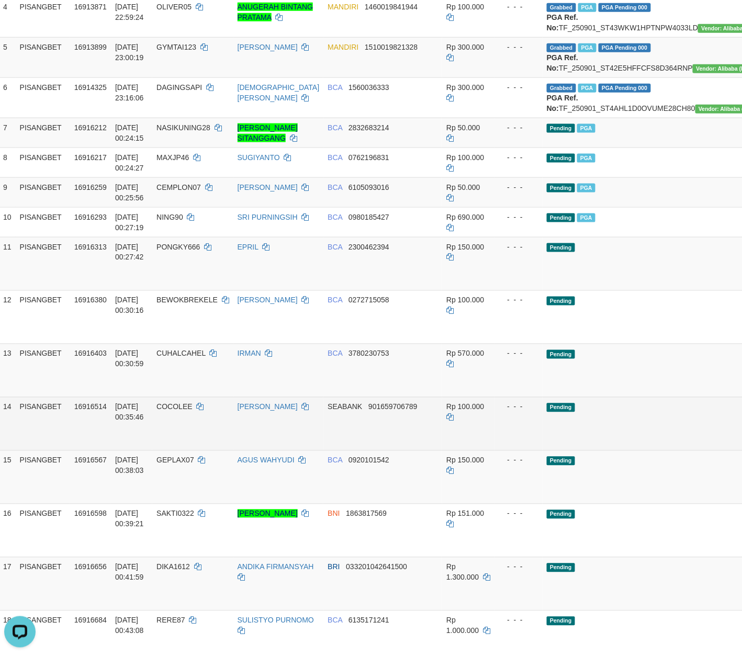
click at [90, 411] on span "16916514" at bounding box center [90, 407] width 32 height 8
click at [87, 411] on span "16916514" at bounding box center [90, 407] width 32 height 8
copy span "16916514"
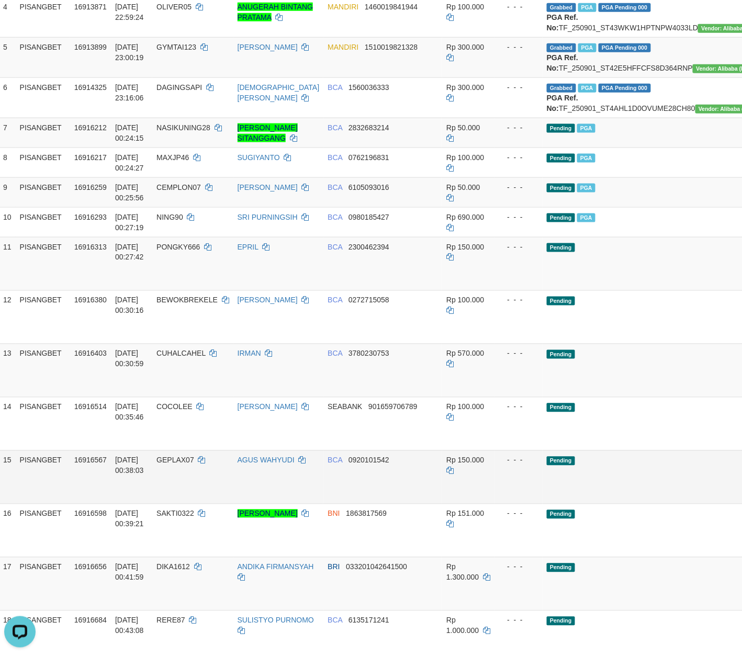
click at [91, 465] on span "16916567" at bounding box center [90, 460] width 32 height 8
drag, startPoint x: 91, startPoint y: 525, endPoint x: 85, endPoint y: 524, distance: 6.0
click at [85, 465] on span "16916567" at bounding box center [90, 460] width 32 height 8
copy span "16916567"
click at [455, 251] on span "Rp 150.000" at bounding box center [465, 247] width 38 height 8
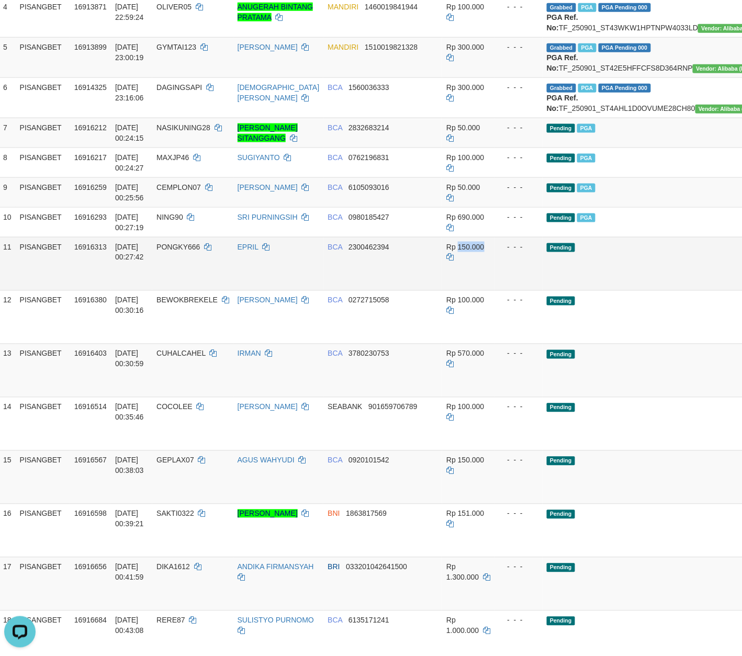
copy span "150.000"
drag, startPoint x: 455, startPoint y: 308, endPoint x: 449, endPoint y: 308, distance: 6.3
click at [449, 251] on span "Rp 150.000" at bounding box center [465, 247] width 38 height 8
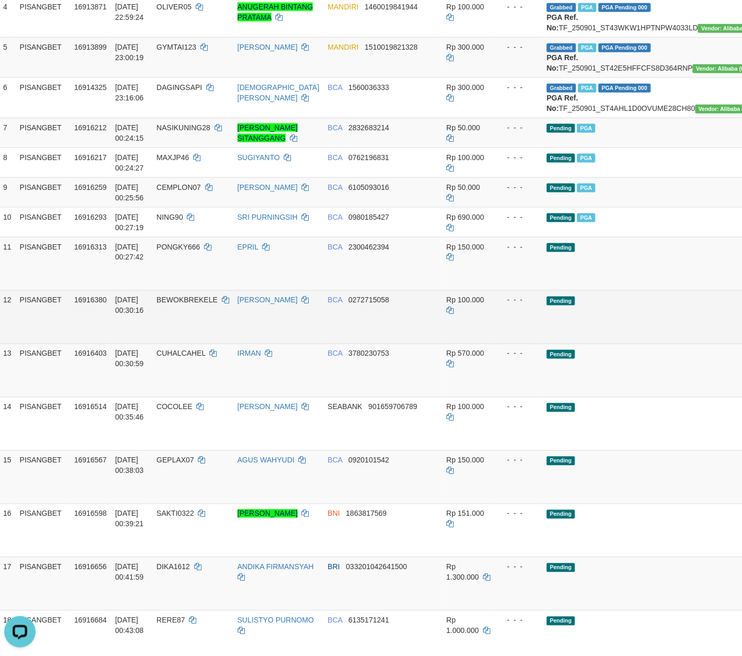
click at [450, 305] on span "Rp 100.000" at bounding box center [465, 300] width 38 height 8
drag, startPoint x: 450, startPoint y: 361, endPoint x: 444, endPoint y: 361, distance: 6.3
click at [446, 305] on span "Rp 100.000" at bounding box center [465, 300] width 38 height 8
copy span "100.000"
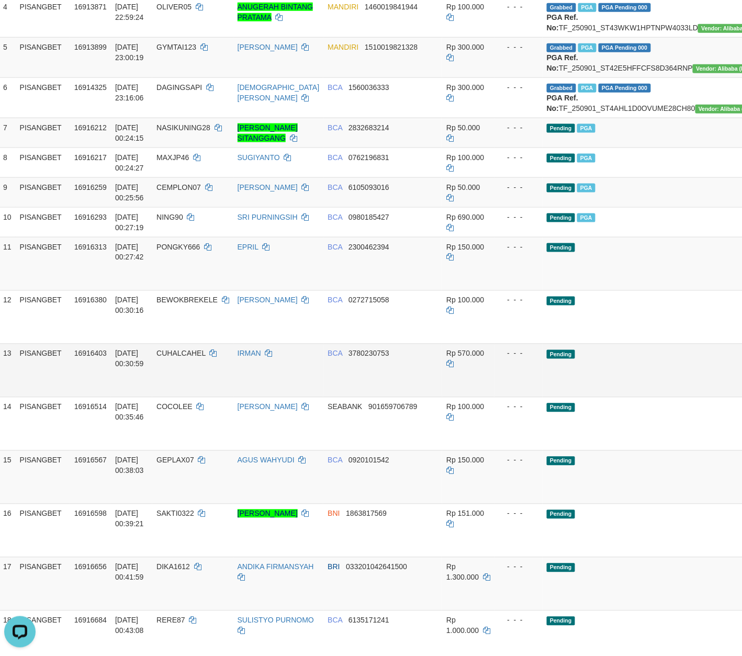
click at [446, 358] on span "Rp 570.000" at bounding box center [465, 353] width 38 height 8
copy span "570.000"
click at [446, 358] on span "Rp 570.000" at bounding box center [465, 353] width 38 height 8
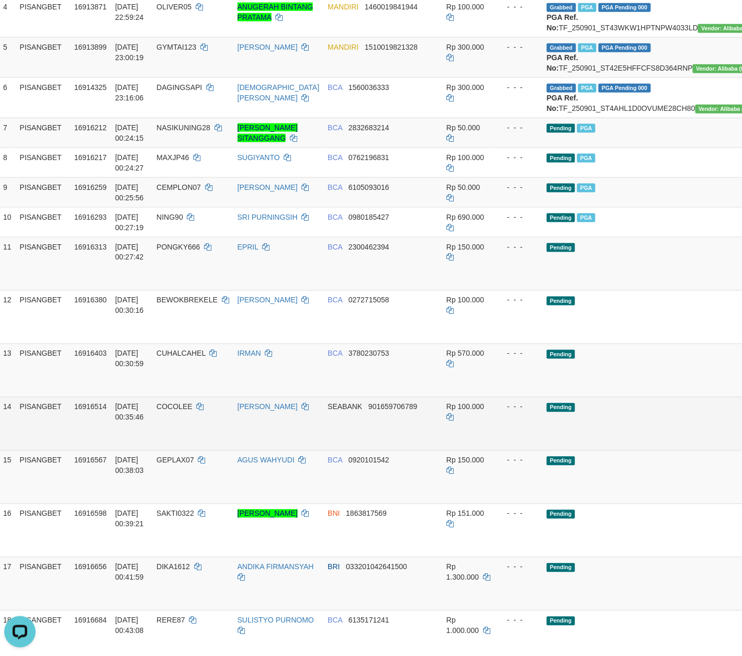
click at [450, 411] on span "Rp 100.000" at bounding box center [465, 407] width 38 height 8
click at [446, 411] on span "Rp 100.000" at bounding box center [465, 407] width 38 height 8
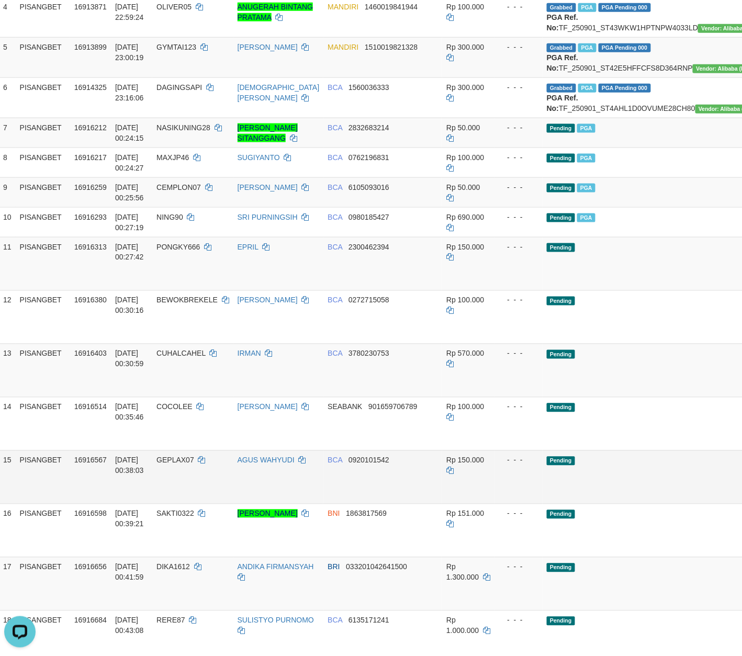
click at [446, 465] on span "Rp 150.000" at bounding box center [465, 460] width 38 height 8
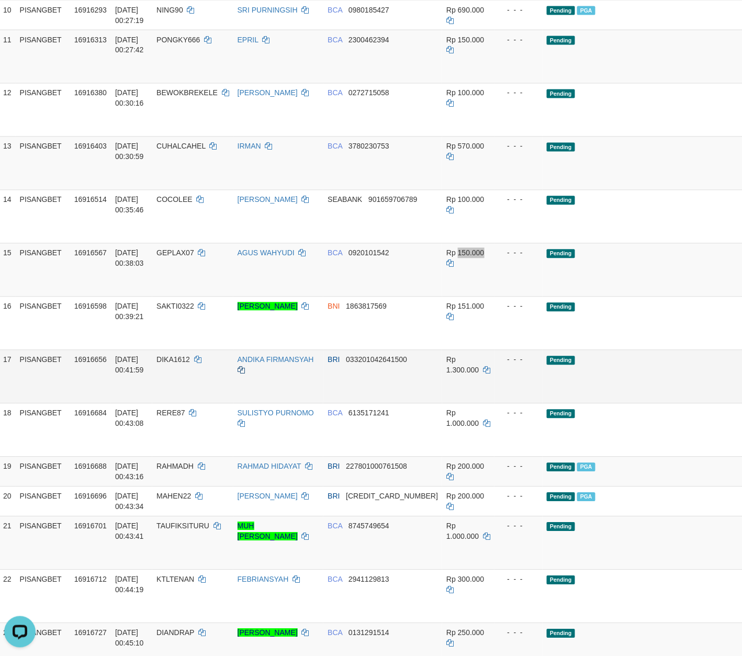
scroll to position [509, 9]
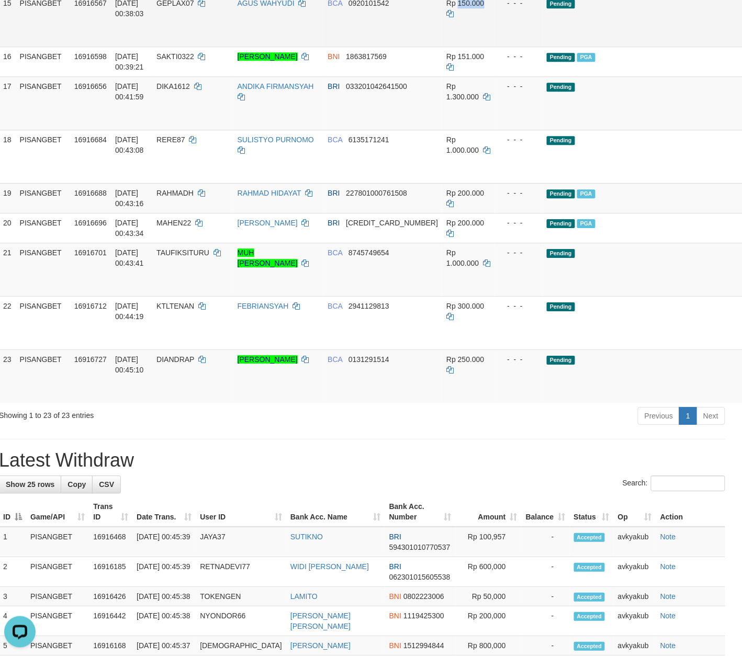
scroll to position [857, 9]
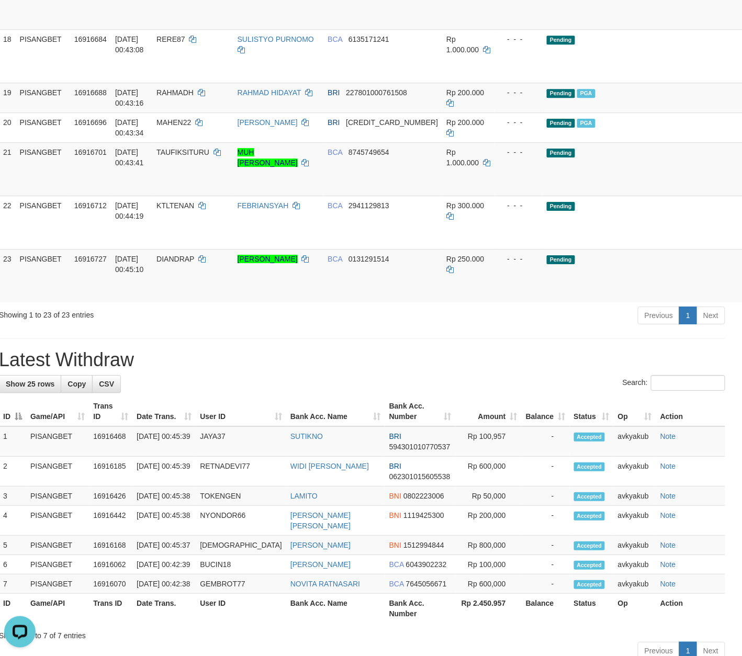
click at [423, 328] on div "Previous 1 Next" at bounding box center [516, 317] width 417 height 22
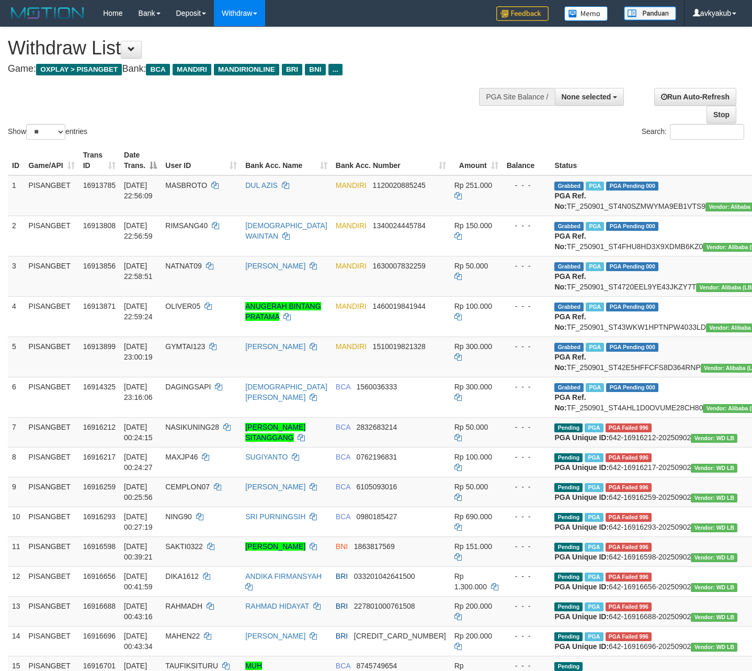
select select
select select "**"
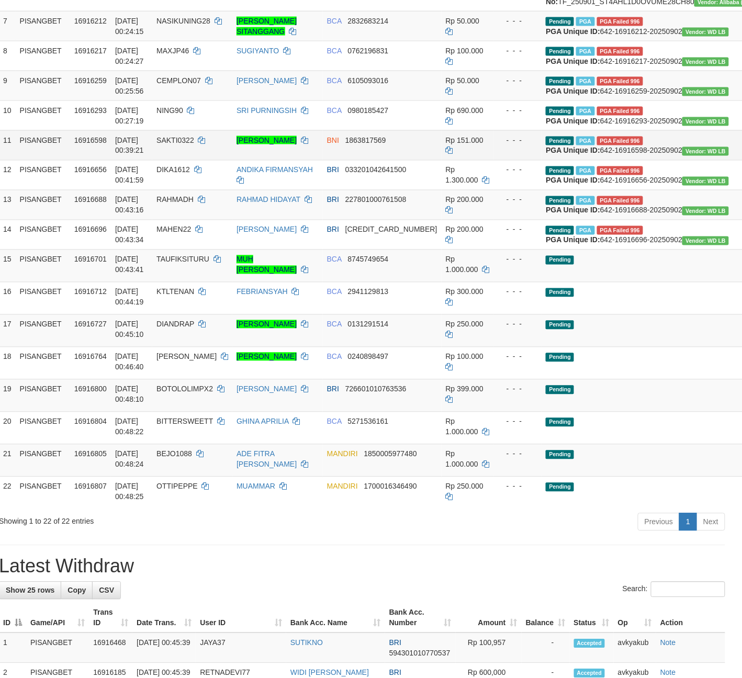
scroll to position [358, 9]
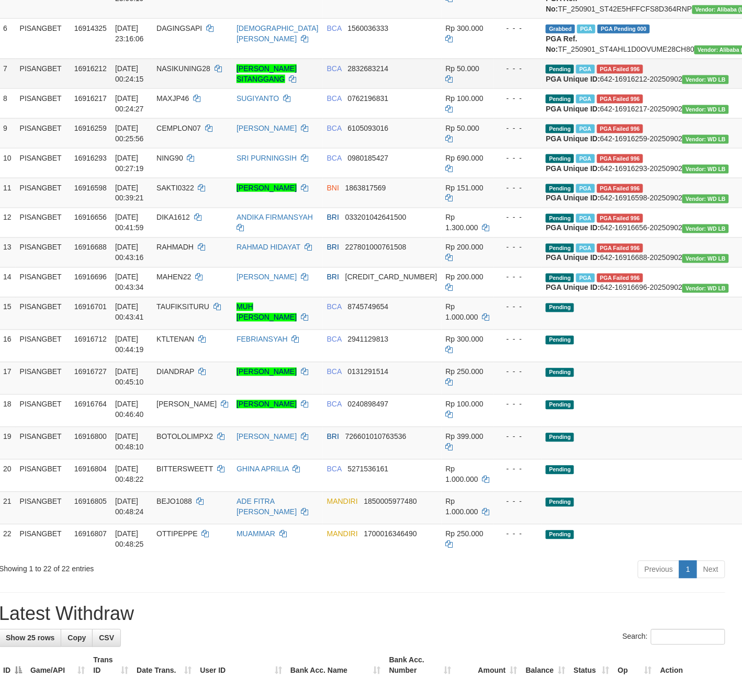
click at [81, 73] on span "16916212" at bounding box center [90, 68] width 32 height 8
click at [80, 73] on span "16916212" at bounding box center [90, 68] width 32 height 8
copy span "16916212"
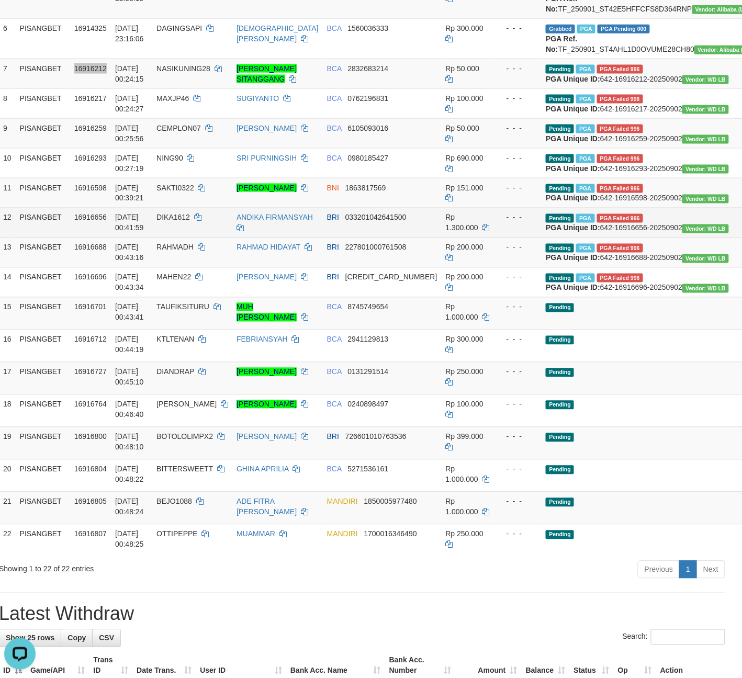
scroll to position [0, 0]
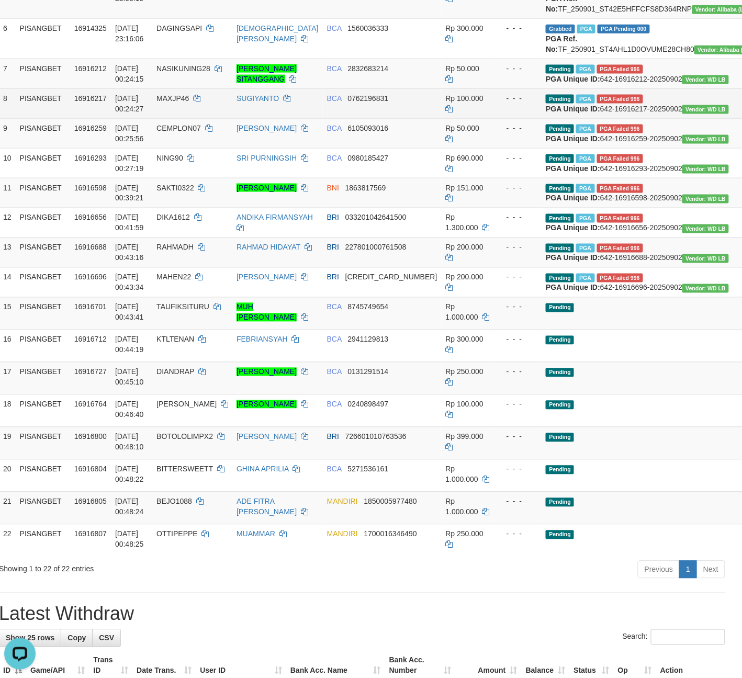
click at [81, 118] on td "16916217" at bounding box center [90, 103] width 41 height 30
click at [78, 118] on td "16916217" at bounding box center [90, 103] width 41 height 30
copy span "16916217"
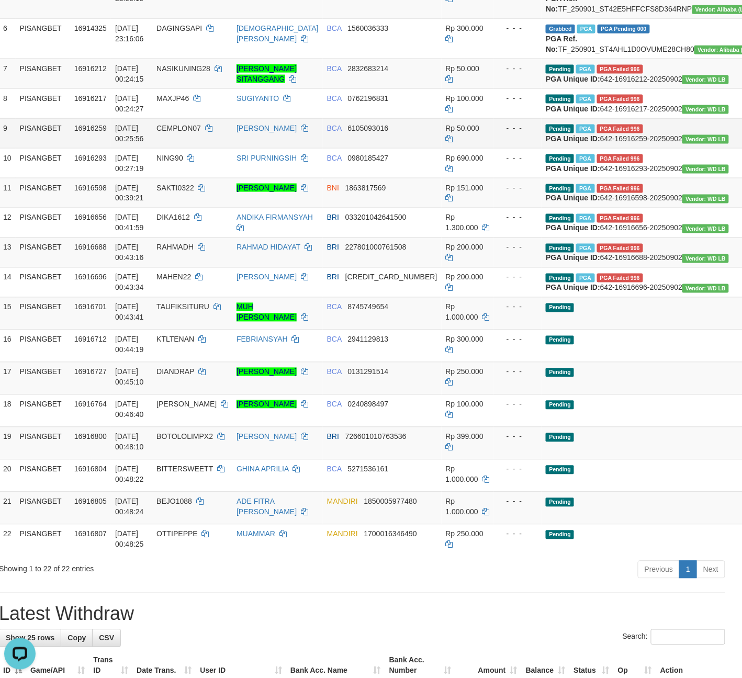
click at [86, 132] on span "16916259" at bounding box center [90, 128] width 32 height 8
click at [84, 132] on span "16916259" at bounding box center [90, 128] width 32 height 8
copy span "16916259"
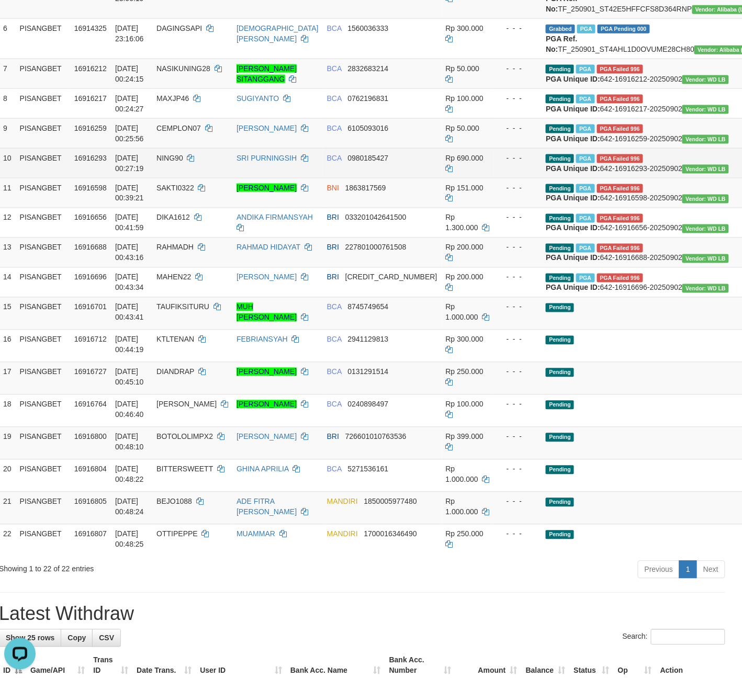
click at [105, 178] on td "16916293" at bounding box center [90, 163] width 41 height 30
click at [97, 178] on td "16916293" at bounding box center [90, 163] width 41 height 30
click at [97, 162] on span "16916293" at bounding box center [90, 158] width 32 height 8
copy span "16916293"
click at [92, 162] on span "16916293" at bounding box center [90, 158] width 32 height 8
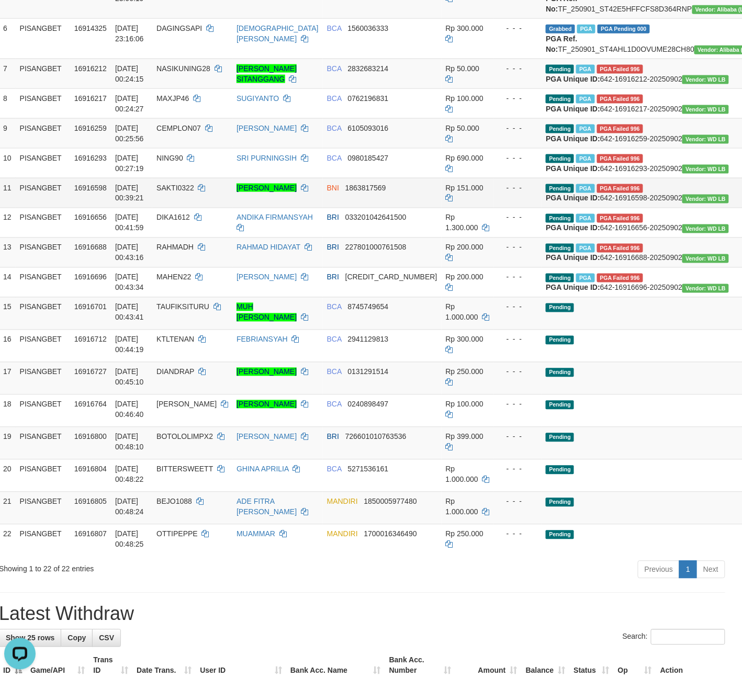
click at [94, 192] on span "16916598" at bounding box center [90, 188] width 32 height 8
drag, startPoint x: 92, startPoint y: 298, endPoint x: 84, endPoint y: 298, distance: 7.8
click at [84, 192] on span "16916598" at bounding box center [90, 188] width 32 height 8
copy span "1"
click at [96, 192] on span "16916598" at bounding box center [90, 188] width 32 height 8
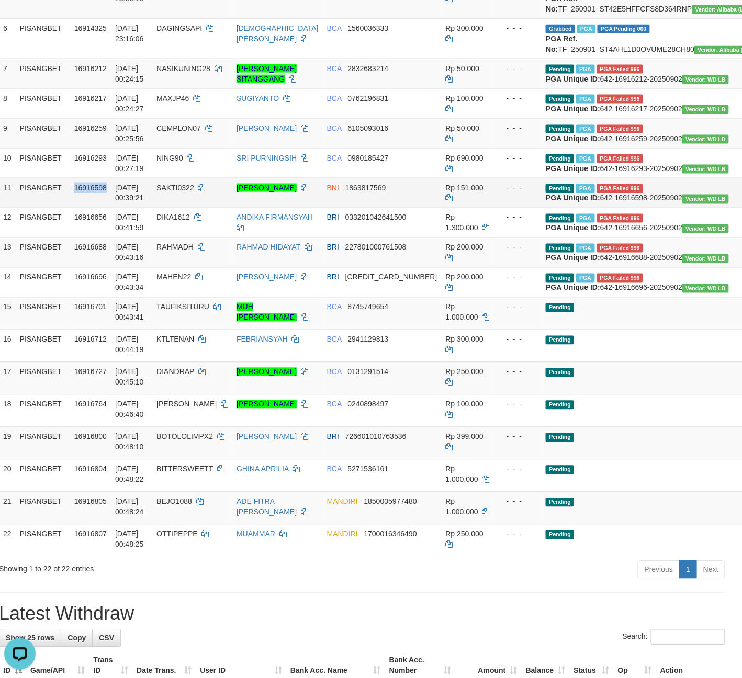
copy span "16916598"
drag, startPoint x: 96, startPoint y: 297, endPoint x: 87, endPoint y: 298, distance: 9.5
click at [87, 208] on td "16916598" at bounding box center [90, 193] width 41 height 30
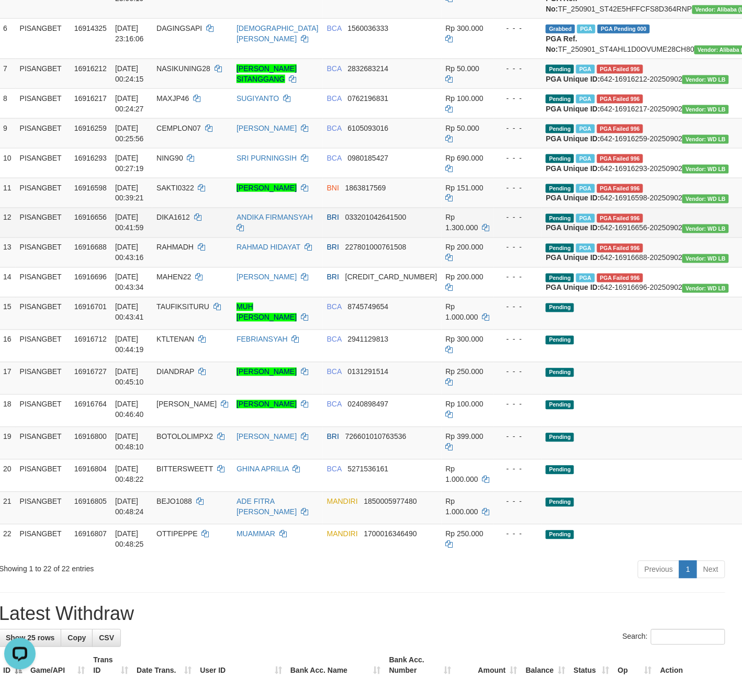
click at [86, 238] on td "16916656" at bounding box center [90, 223] width 41 height 30
click at [80, 238] on td "16916656" at bounding box center [90, 223] width 41 height 30
copy span "16916656"
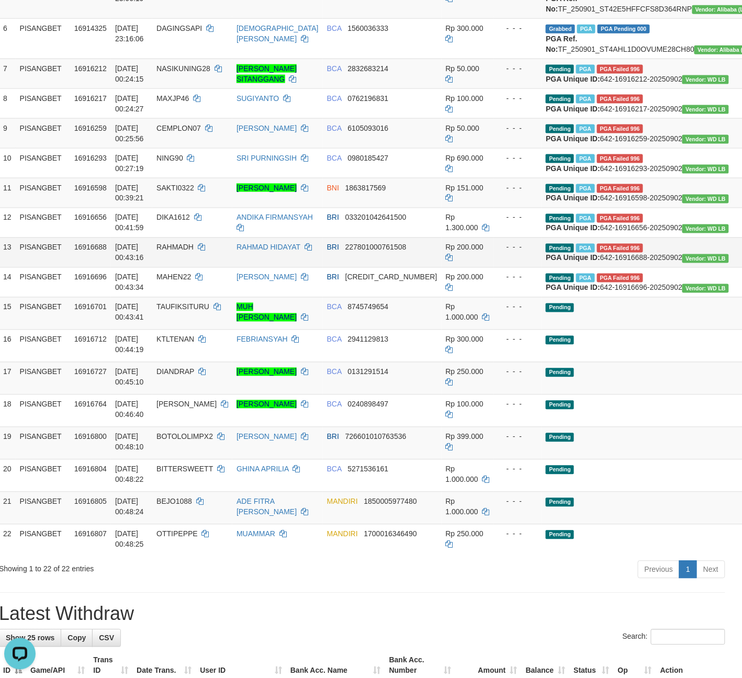
click at [92, 252] on span "16916688" at bounding box center [90, 247] width 32 height 8
click at [89, 252] on span "16916688" at bounding box center [90, 247] width 32 height 8
copy span "16916688"
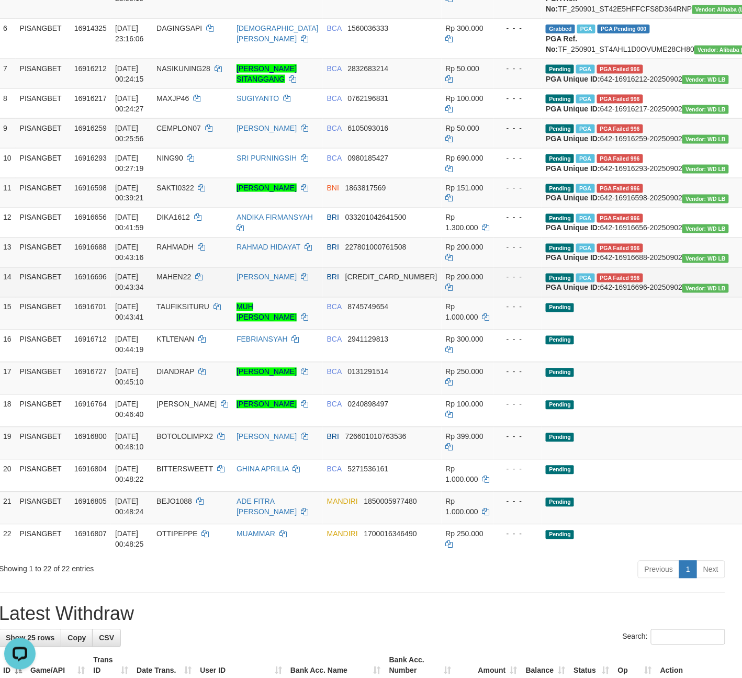
click at [98, 281] on span "16916696" at bounding box center [90, 277] width 32 height 8
click at [95, 281] on span "16916696" at bounding box center [90, 277] width 32 height 8
copy span "16916696"
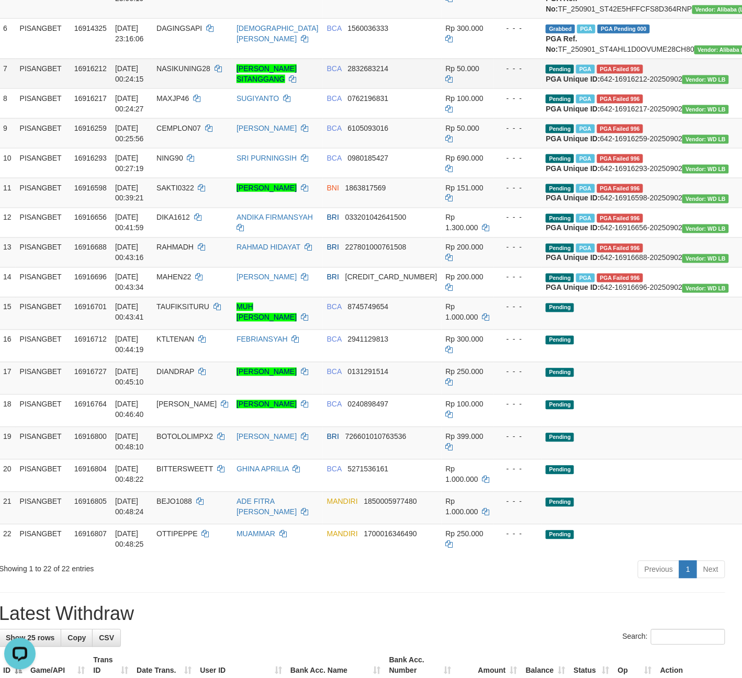
click at [446, 73] on span "Rp 50.000" at bounding box center [463, 68] width 34 height 8
copy span "50.000"
click at [446, 73] on span "Rp 50.000" at bounding box center [463, 68] width 34 height 8
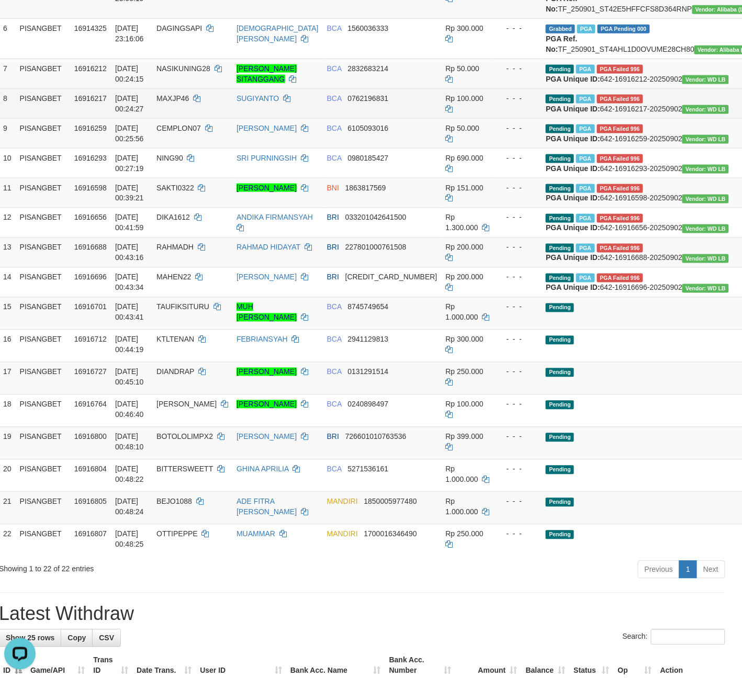
click at [446, 103] on span "Rp 100.000" at bounding box center [465, 98] width 38 height 8
click at [447, 103] on span "Rp 100.000" at bounding box center [465, 98] width 38 height 8
click at [446, 103] on span "Rp 100.000" at bounding box center [465, 98] width 38 height 8
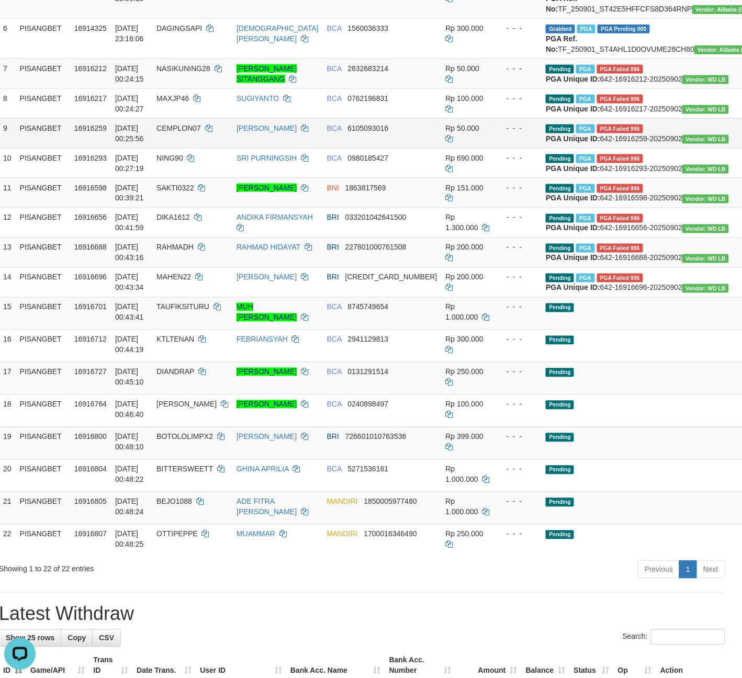
click at [446, 132] on span "Rp 50.000" at bounding box center [463, 128] width 34 height 8
drag, startPoint x: 442, startPoint y: 214, endPoint x: 436, endPoint y: 214, distance: 6.3
click at [446, 132] on span "Rp 50.000" at bounding box center [463, 128] width 34 height 8
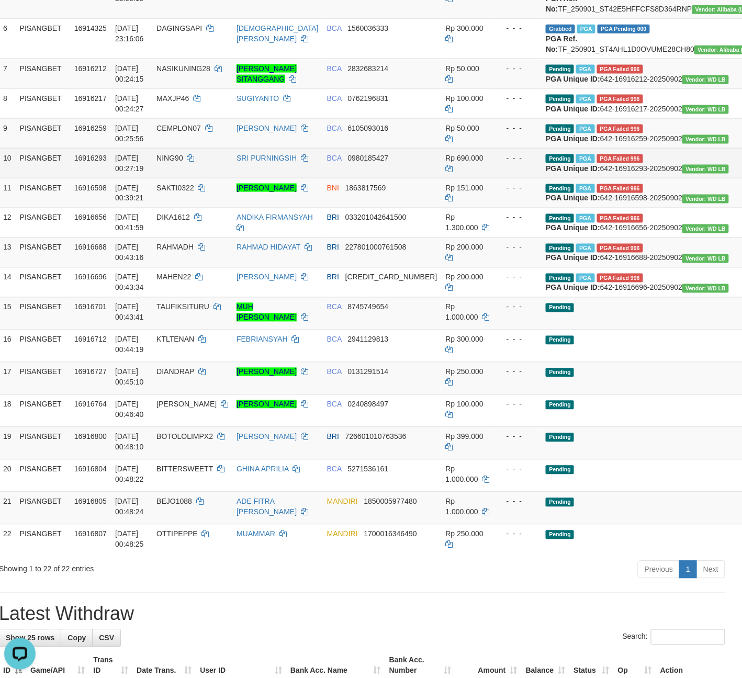
click at [446, 178] on td "Rp 690.000" at bounding box center [468, 163] width 52 height 30
click at [442, 178] on td "Rp 690.000" at bounding box center [468, 163] width 52 height 30
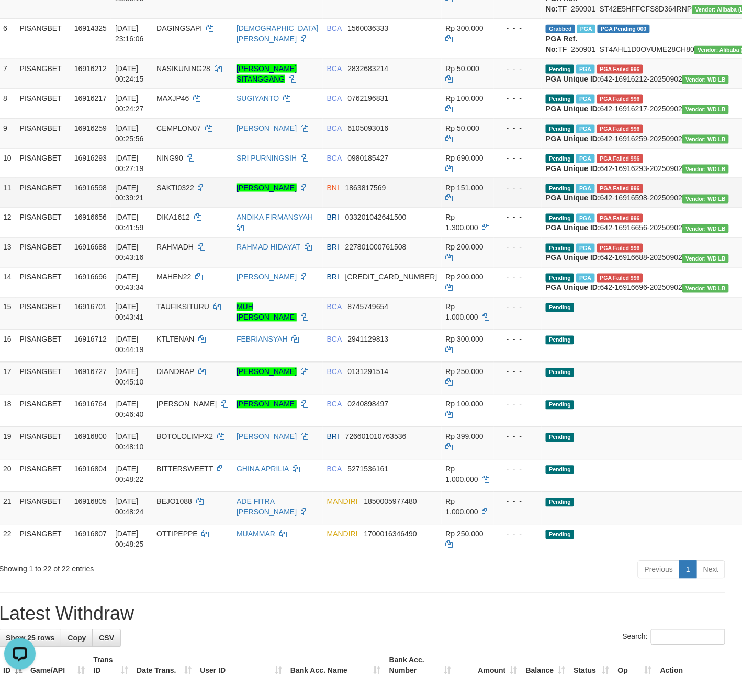
click at [446, 192] on span "Rp 151.000" at bounding box center [465, 188] width 38 height 8
click at [442, 208] on td "Rp 151.000" at bounding box center [468, 193] width 52 height 30
click at [446, 192] on span "Rp 151.000" at bounding box center [465, 188] width 38 height 8
click at [446, 252] on span "Rp 200.000" at bounding box center [465, 247] width 38 height 8
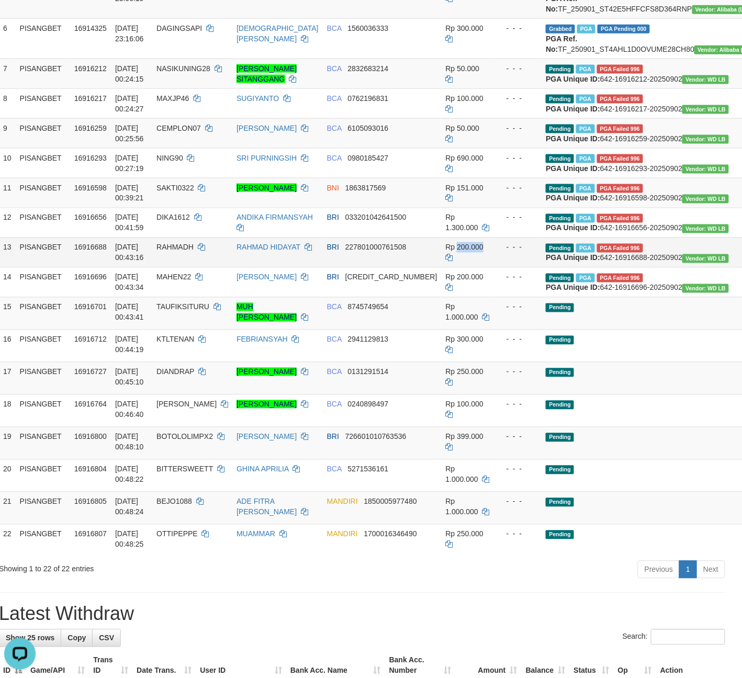
click at [446, 252] on span "Rp 200.000" at bounding box center [465, 247] width 38 height 8
click at [288, 148] on td "ADI CAHYA" at bounding box center [277, 133] width 91 height 30
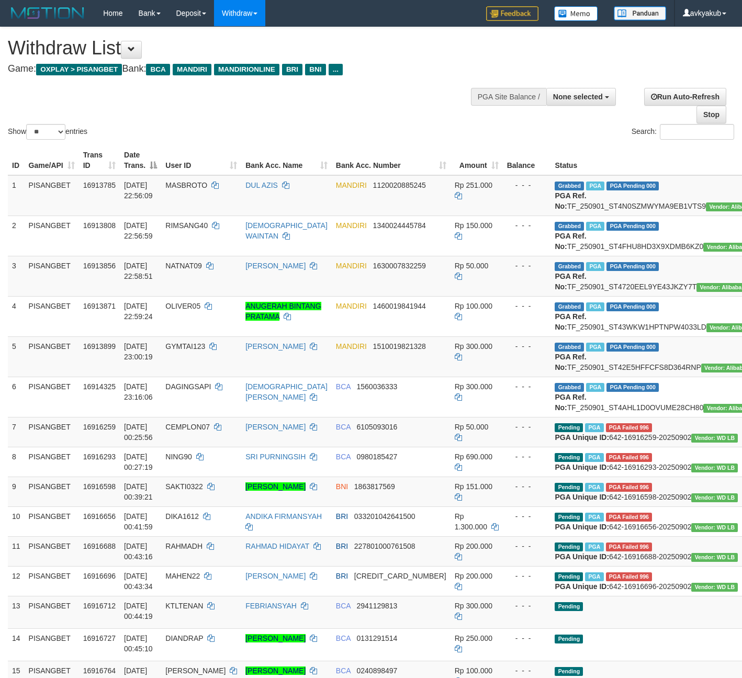
select select
select select "**"
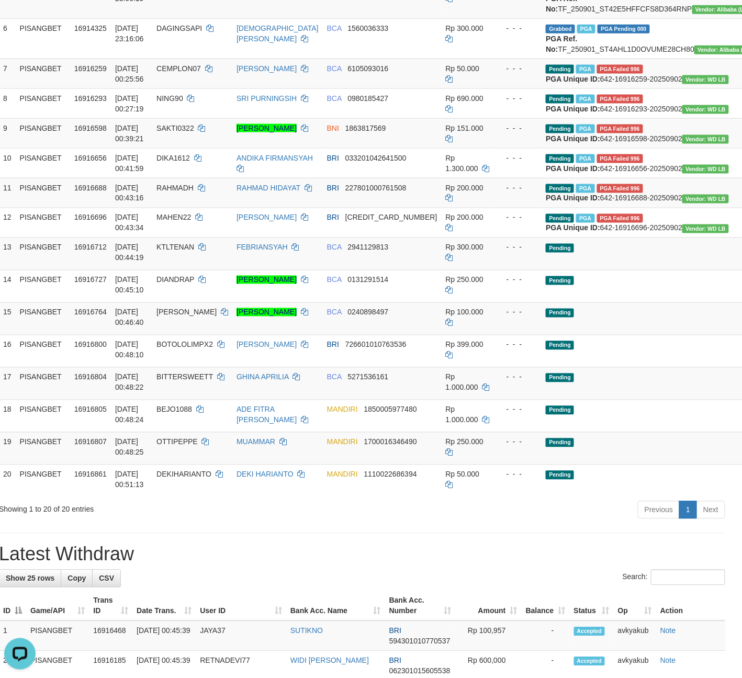
click at [442, 523] on div "Previous 1 Next" at bounding box center [516, 511] width 417 height 22
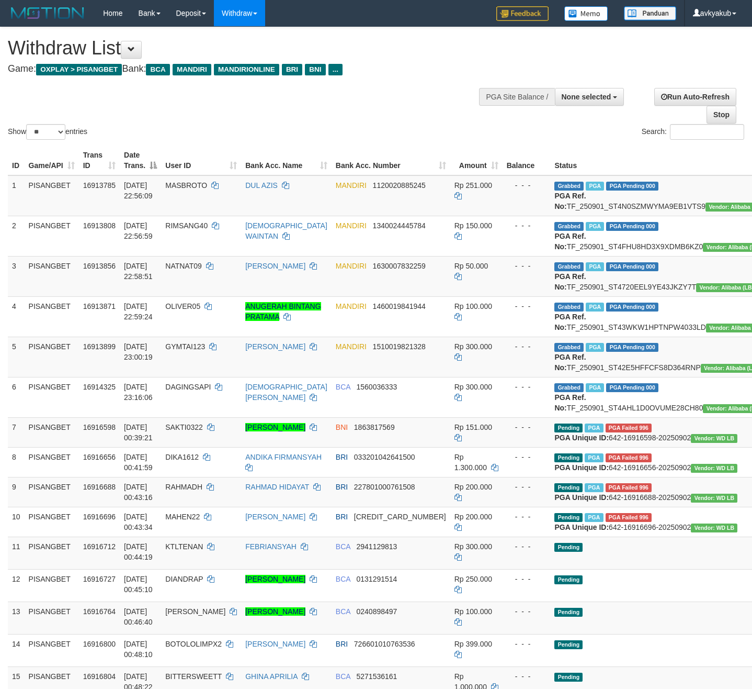
select select
select select "**"
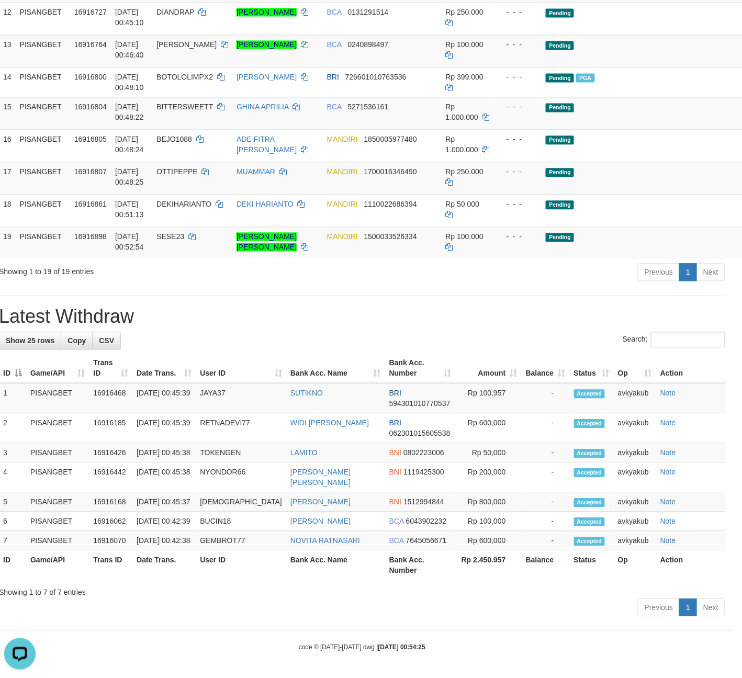
scroll to position [580, 9]
click at [371, 386] on div "**********" at bounding box center [362, 40] width 742 height 1159
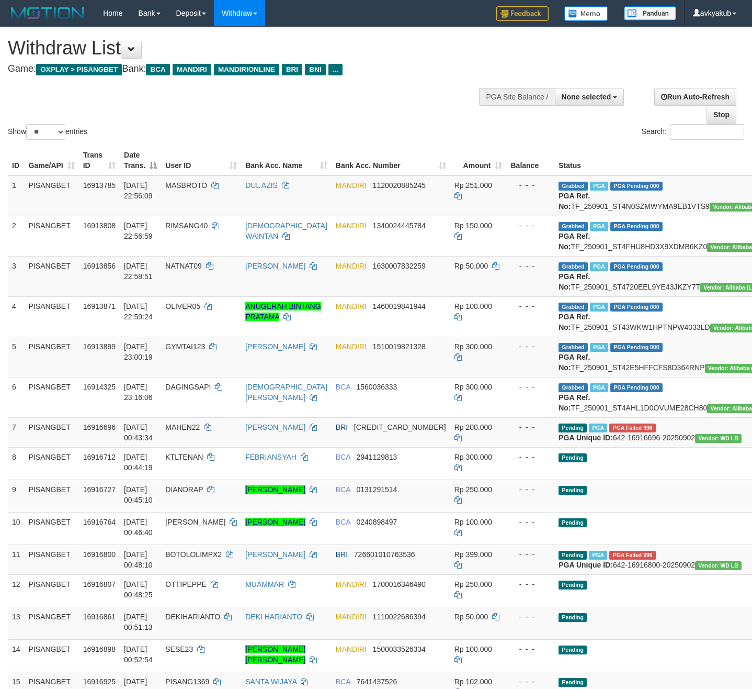
select select
select select "**"
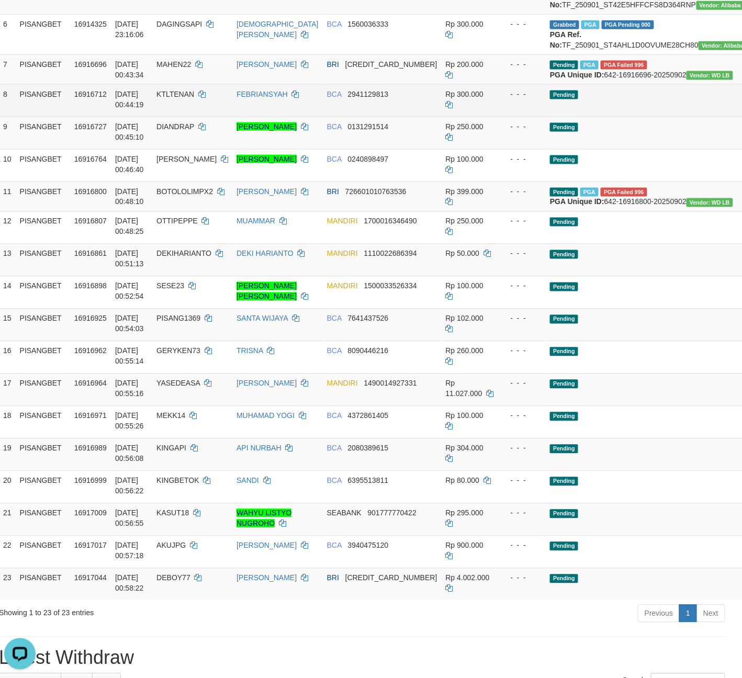
click at [88, 98] on span "16916712" at bounding box center [90, 94] width 32 height 8
click at [87, 98] on span "16916712" at bounding box center [90, 94] width 32 height 8
copy span "16916712"
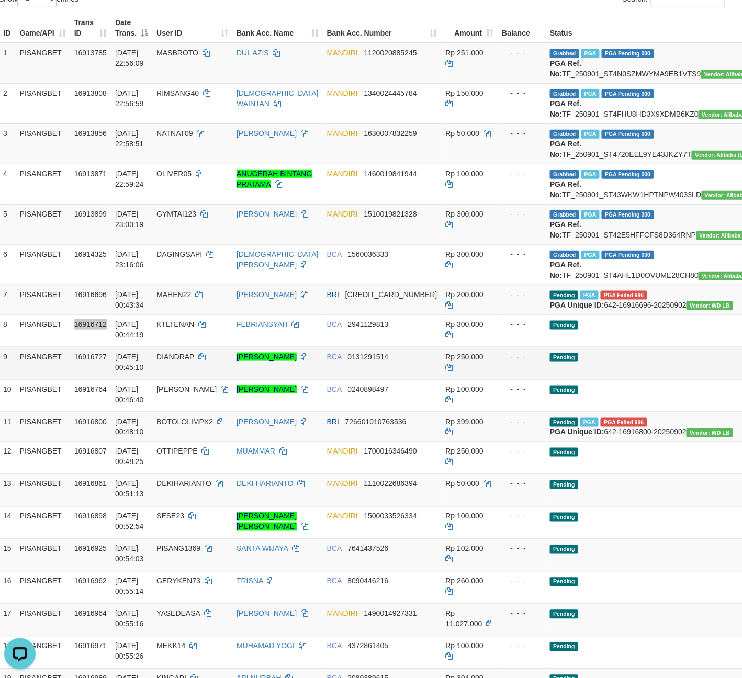
scroll to position [139, 9]
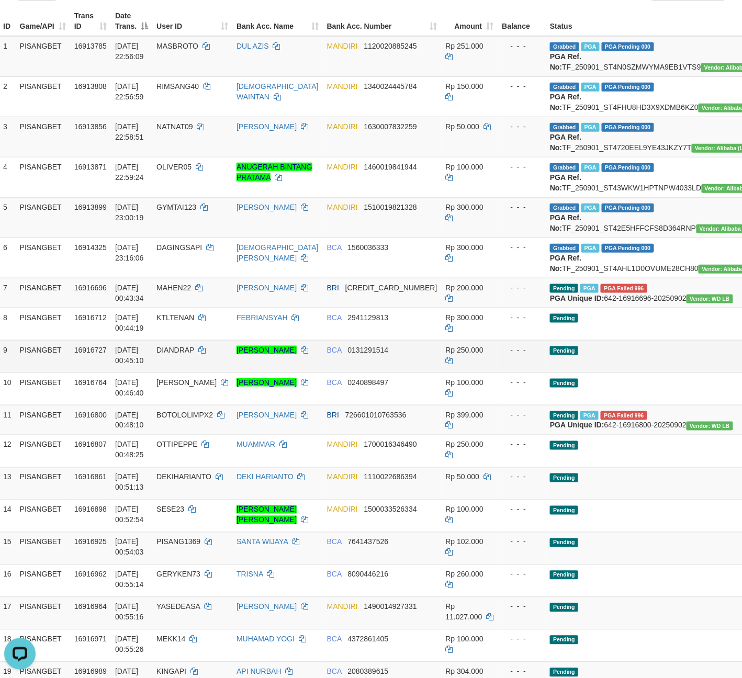
click at [97, 354] on span "16916727" at bounding box center [90, 350] width 32 height 8
drag, startPoint x: 97, startPoint y: 424, endPoint x: 74, endPoint y: 431, distance: 24.7
click at [82, 354] on span "16916727" at bounding box center [90, 350] width 32 height 8
copy span "16916727"
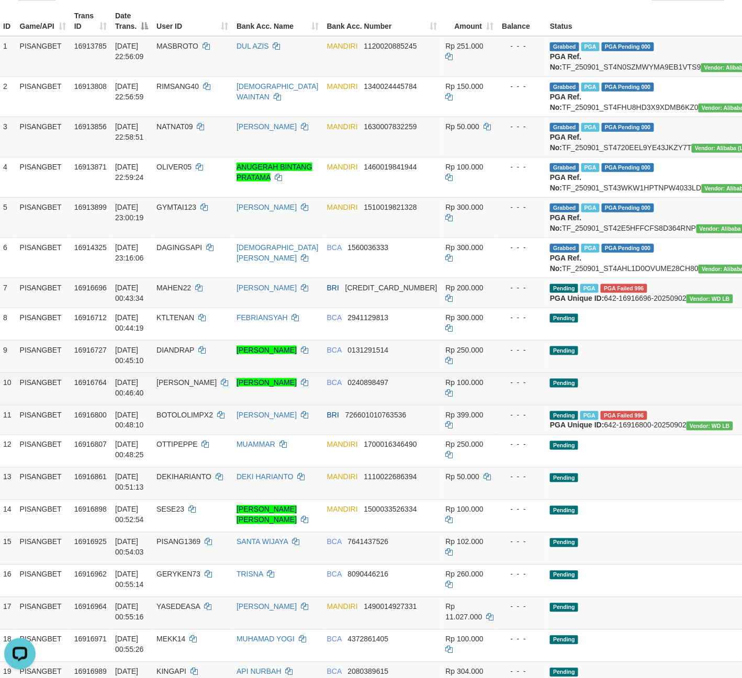
click at [93, 387] on span "16916764" at bounding box center [90, 382] width 32 height 8
click at [88, 387] on span "16916764" at bounding box center [90, 382] width 32 height 8
copy span "16916764"
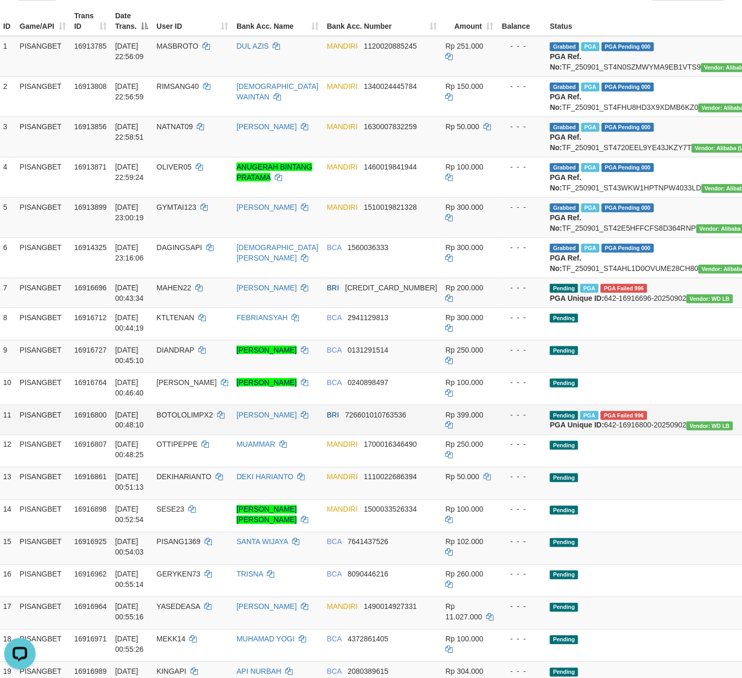
click at [92, 419] on span "16916800" at bounding box center [90, 415] width 32 height 8
copy span "16916800"
drag, startPoint x: 92, startPoint y: 492, endPoint x: 86, endPoint y: 492, distance: 6.3
click at [88, 419] on span "16916800" at bounding box center [90, 415] width 32 height 8
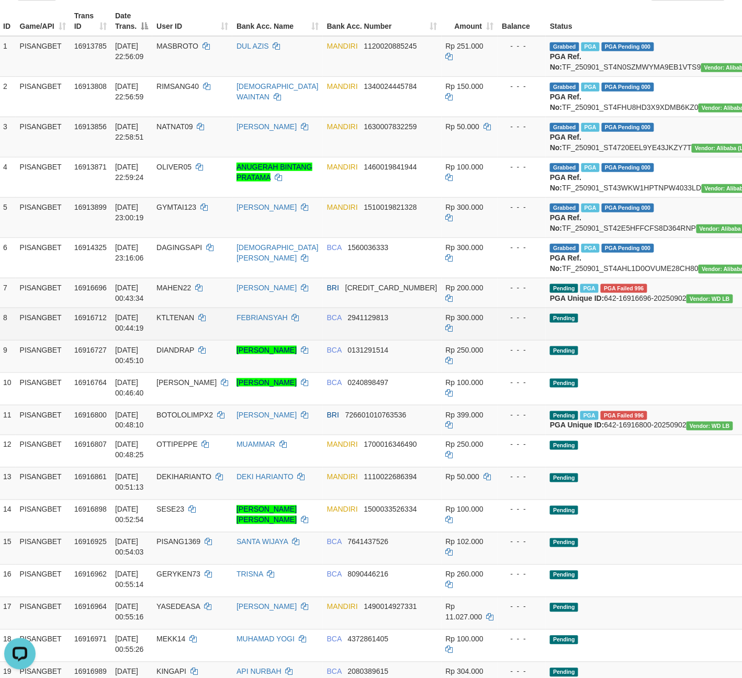
click at [446, 322] on span "Rp 300.000" at bounding box center [465, 317] width 38 height 8
copy span "300.000"
click at [446, 322] on span "Rp 300.000" at bounding box center [465, 317] width 38 height 8
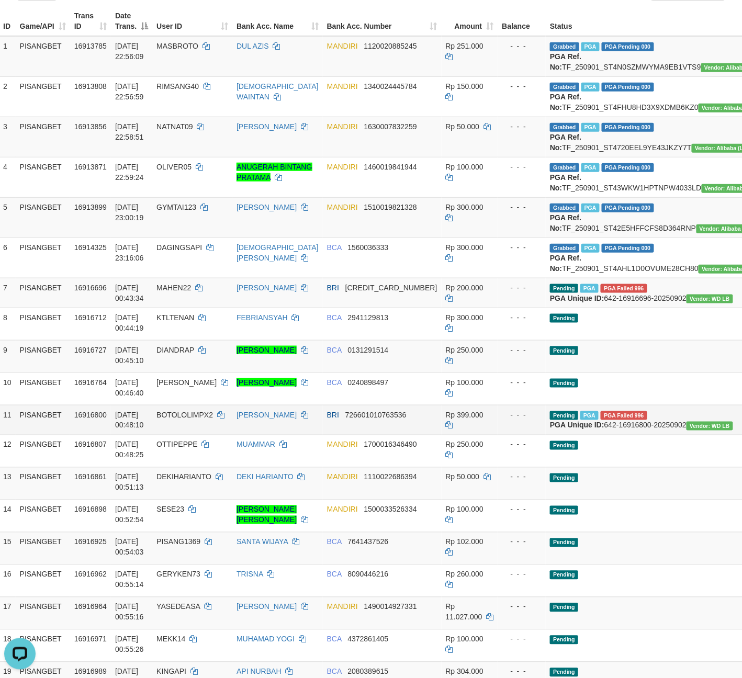
click at [43, 435] on td "PISANGBET" at bounding box center [43, 420] width 54 height 30
click at [446, 354] on span "Rp 250.000" at bounding box center [465, 350] width 38 height 8
copy span "250.000"
click at [446, 354] on span "Rp 250.000" at bounding box center [465, 350] width 38 height 8
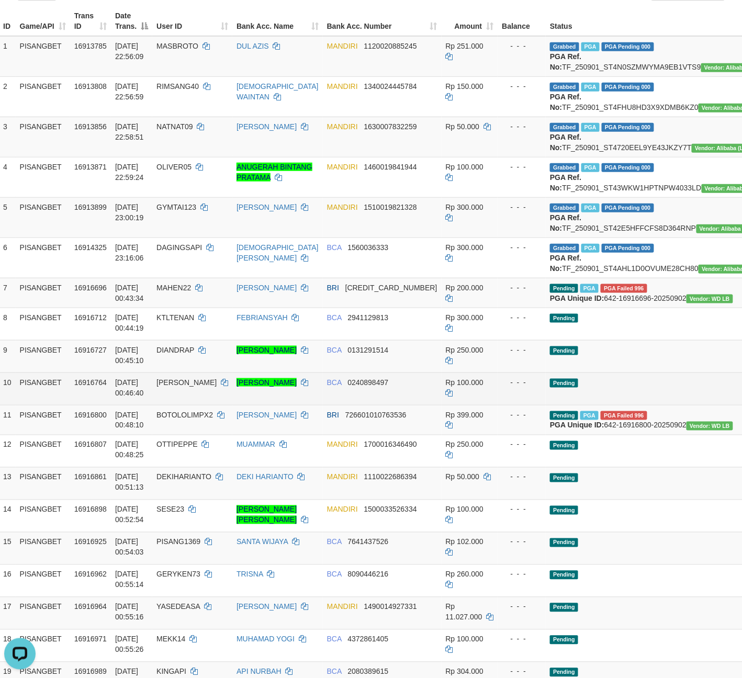
click at [442, 405] on td "Rp 100.000" at bounding box center [470, 389] width 57 height 32
drag, startPoint x: 432, startPoint y: 463, endPoint x: 425, endPoint y: 465, distance: 7.1
click at [442, 405] on td "Rp 100.000" at bounding box center [470, 389] width 57 height 32
click at [446, 387] on span "Rp 100.000" at bounding box center [465, 382] width 38 height 8
drag, startPoint x: 430, startPoint y: 458, endPoint x: 417, endPoint y: 459, distance: 12.6
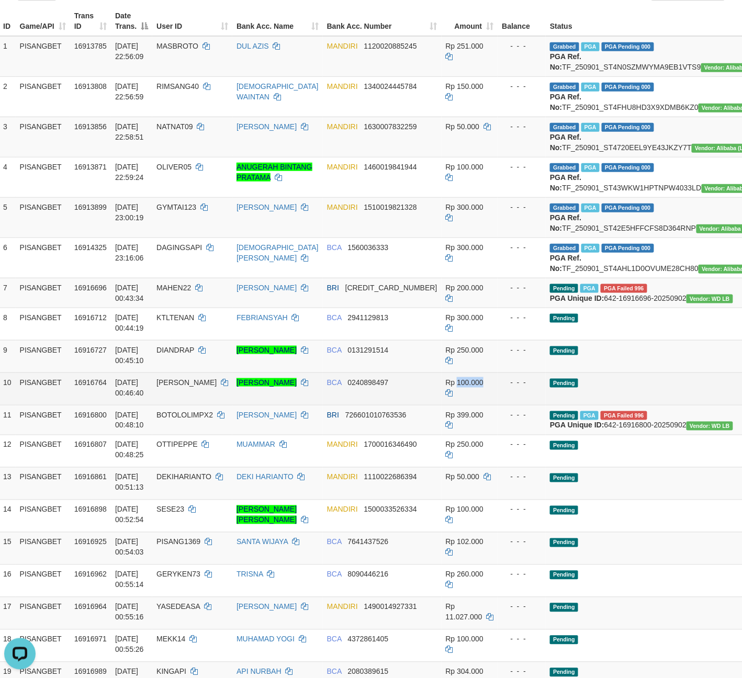
click at [446, 387] on span "Rp 100.000" at bounding box center [465, 382] width 38 height 8
copy span "100.000"
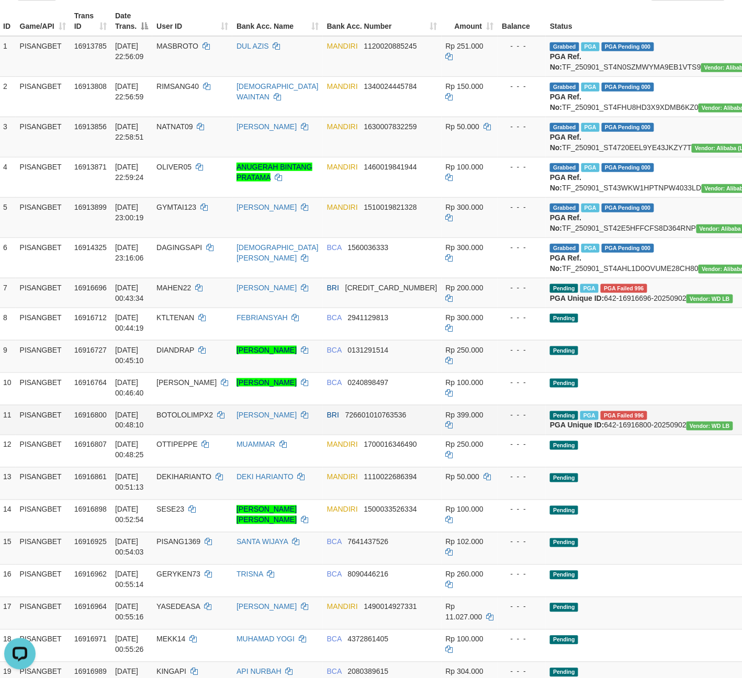
click at [446, 419] on span "Rp 399.000" at bounding box center [465, 415] width 38 height 8
copy span "399.000"
drag, startPoint x: 429, startPoint y: 490, endPoint x: 423, endPoint y: 490, distance: 5.8
click at [446, 419] on span "Rp 399.000" at bounding box center [465, 415] width 38 height 8
click at [391, 238] on td "MANDIRI 1510019821328" at bounding box center [382, 217] width 119 height 40
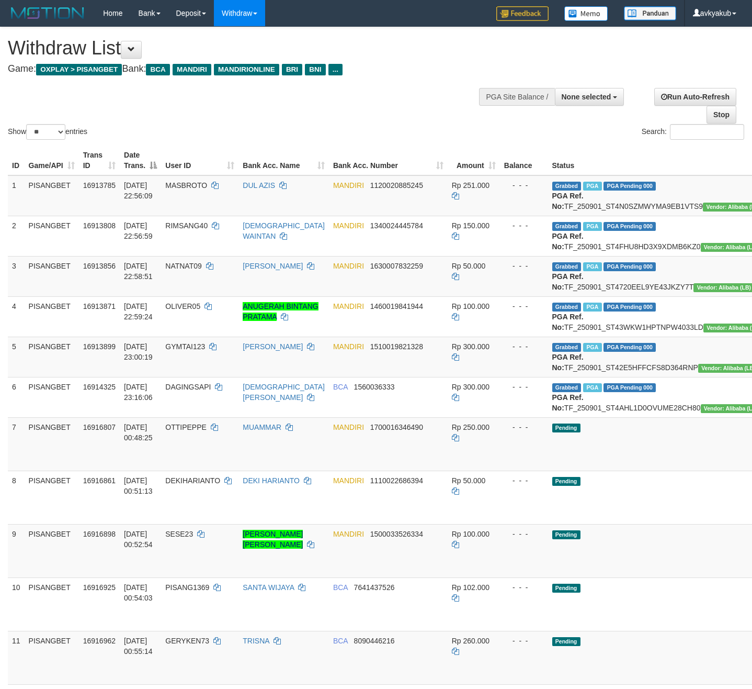
select select
select select "**"
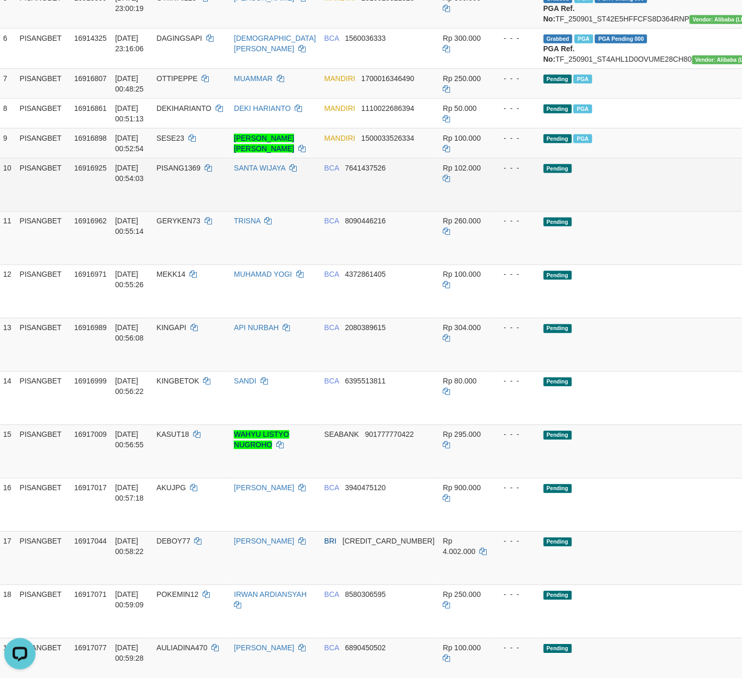
click at [356, 211] on td "BCA 7641437526" at bounding box center [379, 184] width 119 height 53
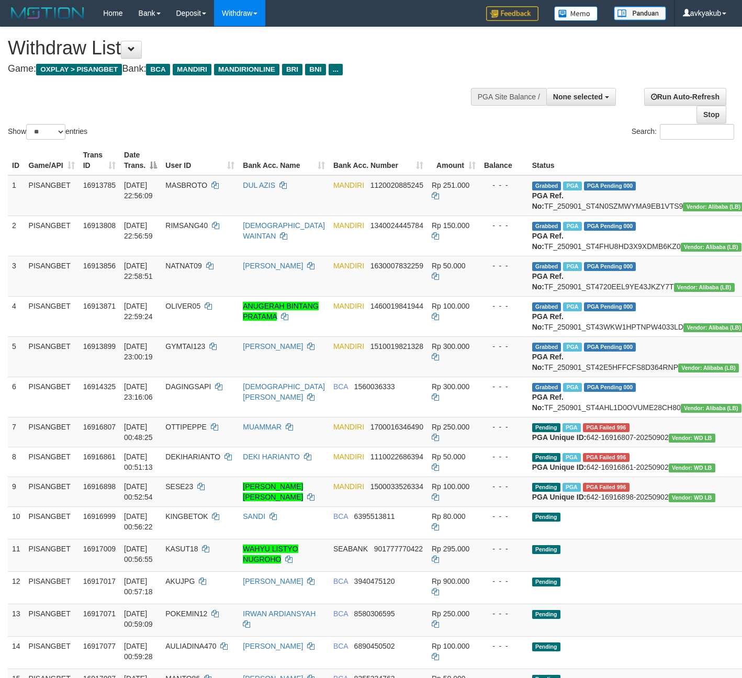
select select
select select "**"
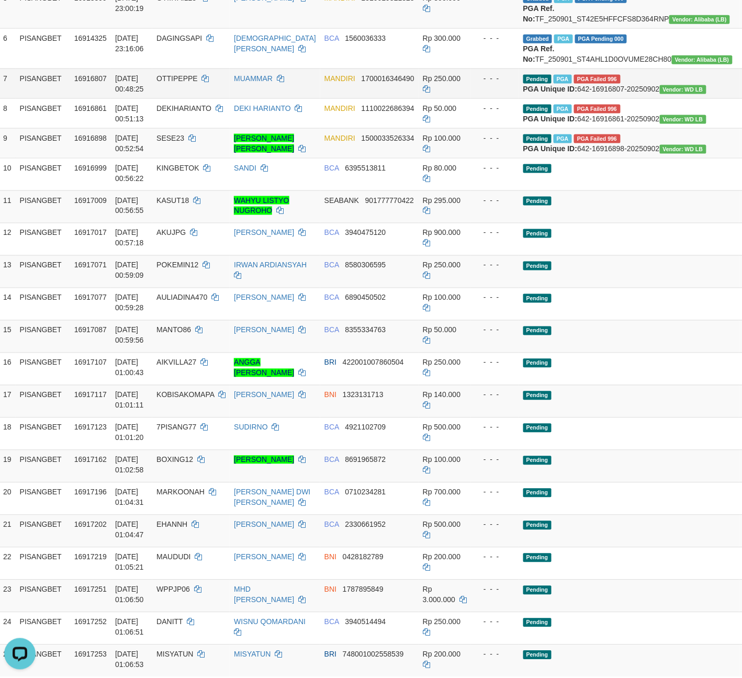
click at [93, 83] on span "16916807" at bounding box center [90, 78] width 32 height 8
copy span "16916807"
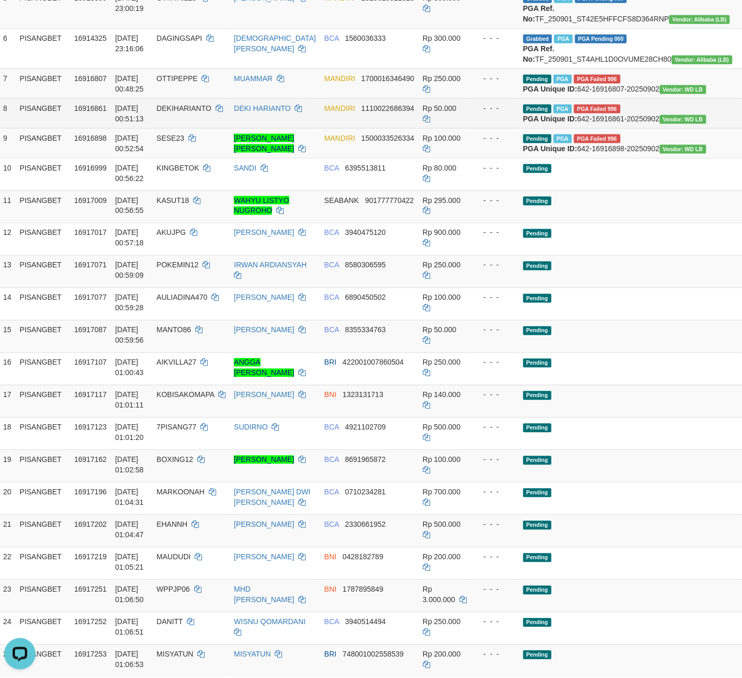
click at [86, 128] on td "16916861" at bounding box center [90, 113] width 41 height 30
copy span "16916861"
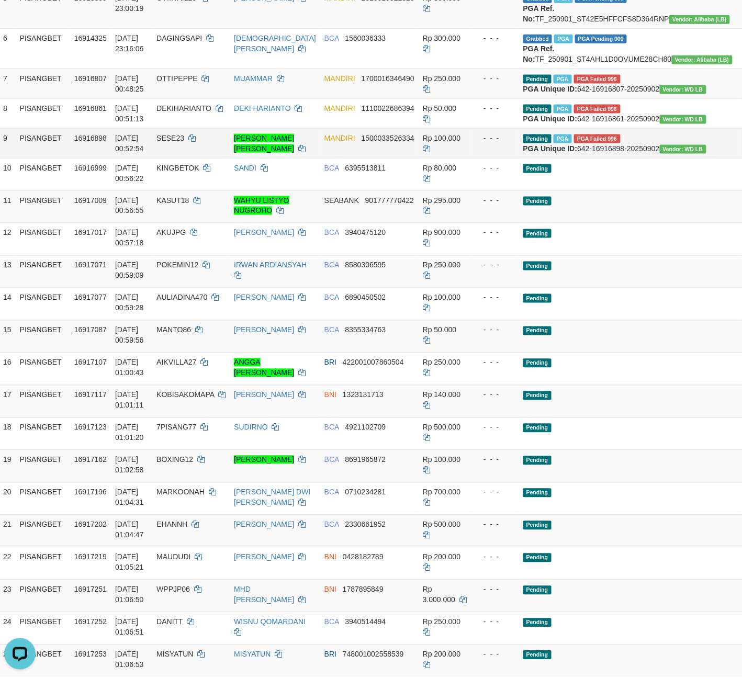
click at [81, 142] on span "16916898" at bounding box center [90, 138] width 32 height 8
copy span "16916898"
click at [423, 83] on span "Rp 250.000" at bounding box center [442, 78] width 38 height 8
copy td "250.000"
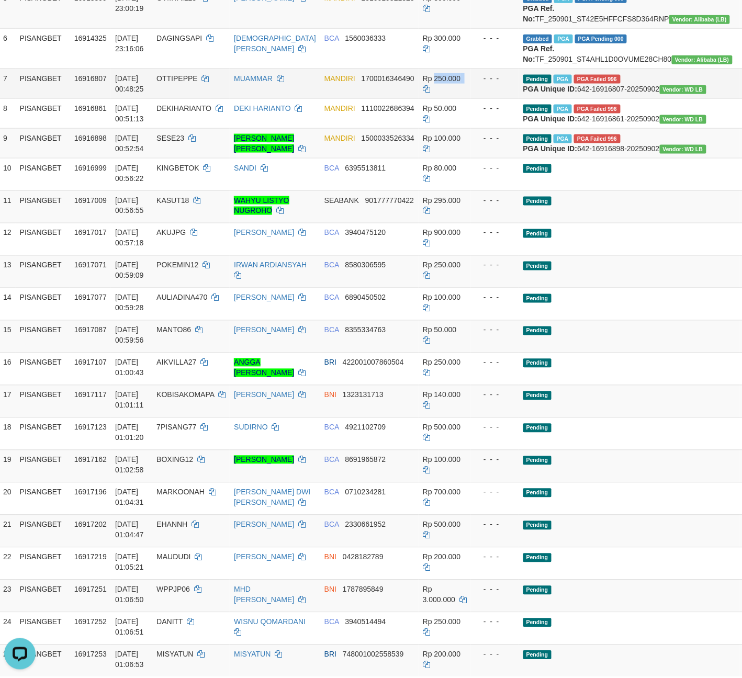
drag, startPoint x: 419, startPoint y: 145, endPoint x: 407, endPoint y: 164, distance: 21.6
click at [423, 83] on span "Rp 250.000" at bounding box center [442, 78] width 38 height 8
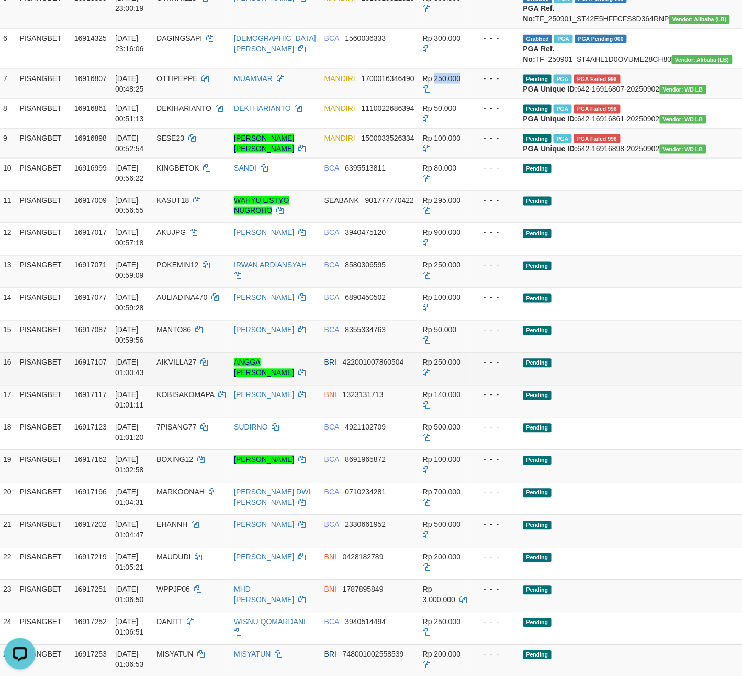
copy span "250.000"
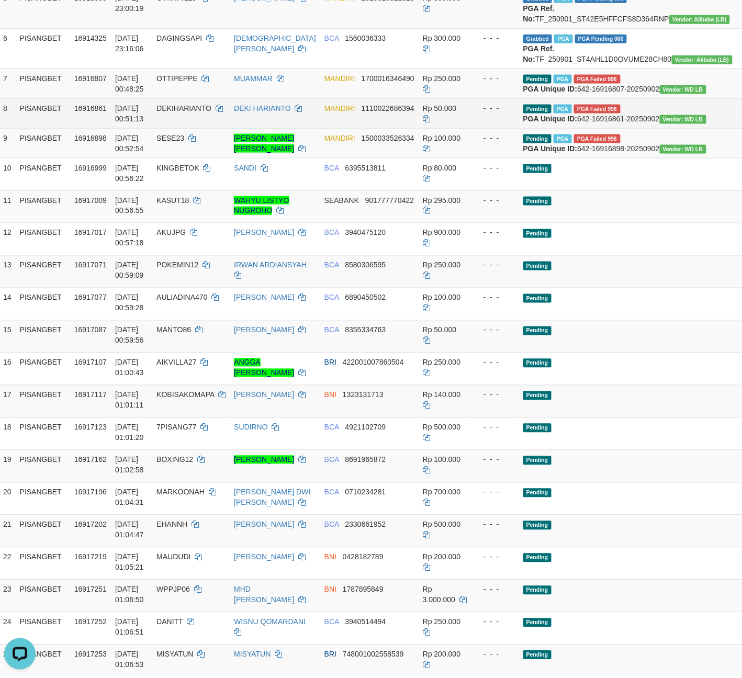
click at [423, 112] on span "Rp 50.000" at bounding box center [440, 108] width 34 height 8
copy span "50.000"
click at [423, 112] on span "Rp 50.000" at bounding box center [440, 108] width 34 height 8
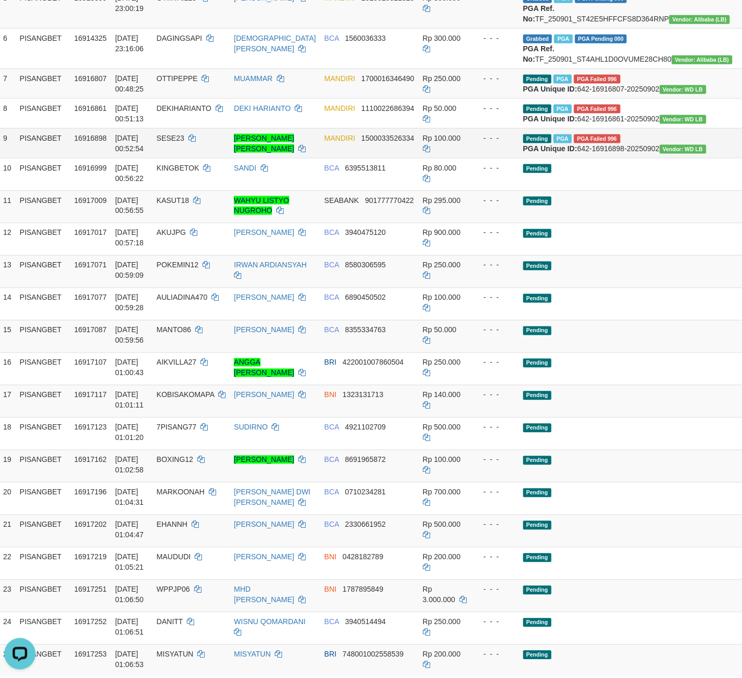
click at [429, 142] on span "Rp 100.000" at bounding box center [442, 138] width 38 height 8
copy span "0"
drag, startPoint x: 425, startPoint y: 221, endPoint x: 419, endPoint y: 221, distance: 6.8
click at [423, 142] on span "Rp 100.000" at bounding box center [442, 138] width 38 height 8
click at [425, 142] on span "Rp 100.000" at bounding box center [442, 138] width 38 height 8
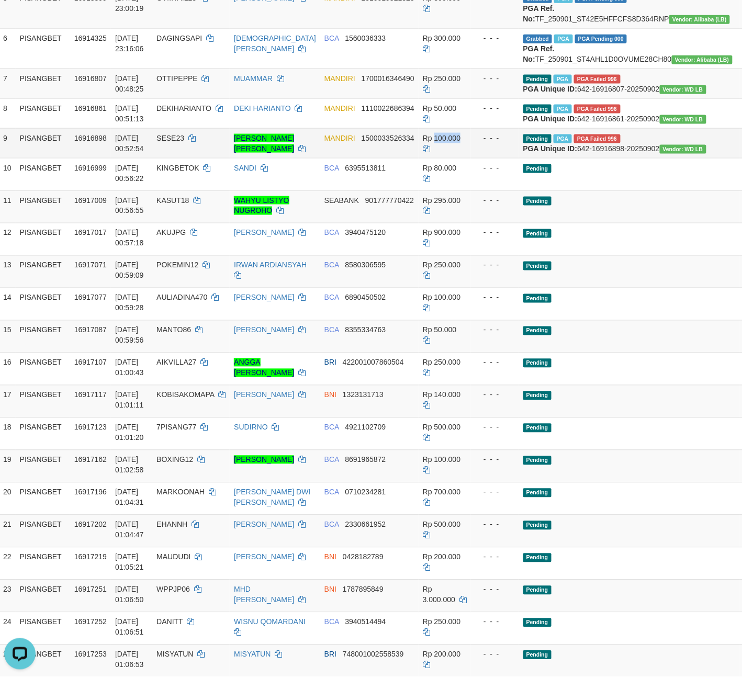
drag, startPoint x: 425, startPoint y: 218, endPoint x: 420, endPoint y: 218, distance: 5.8
click at [423, 142] on span "Rp 100.000" at bounding box center [442, 138] width 38 height 8
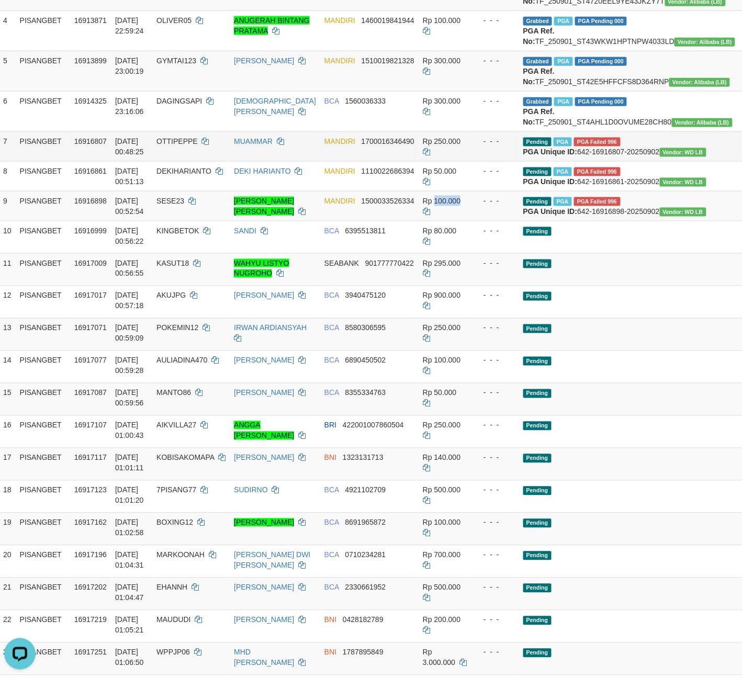
scroll to position [279, 9]
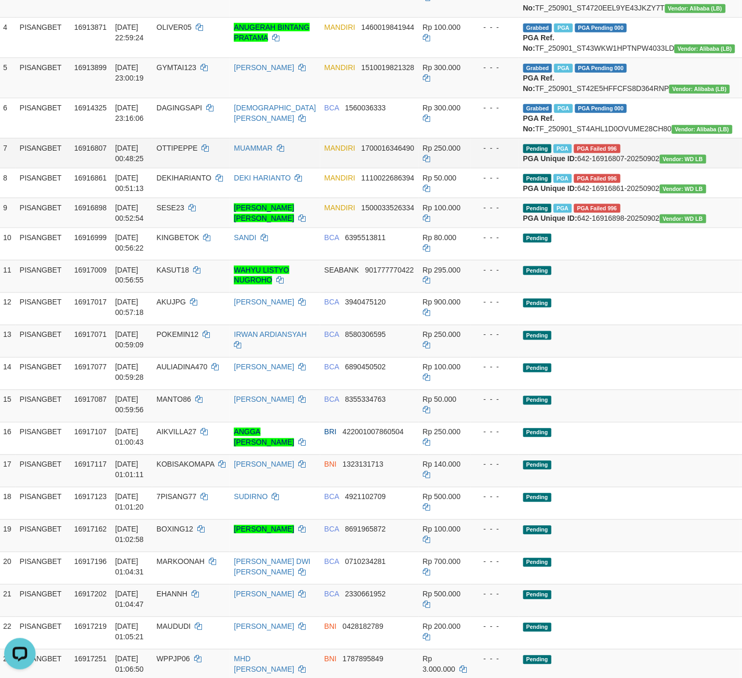
click at [99, 152] on span "16916807" at bounding box center [90, 148] width 32 height 8
copy span "16916807"
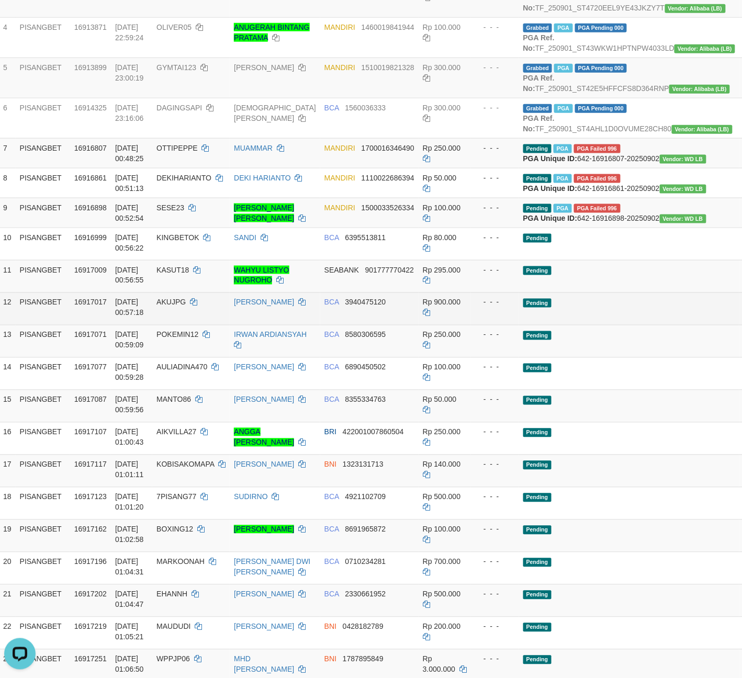
click at [377, 325] on td "BCA 3940475120" at bounding box center [369, 308] width 98 height 32
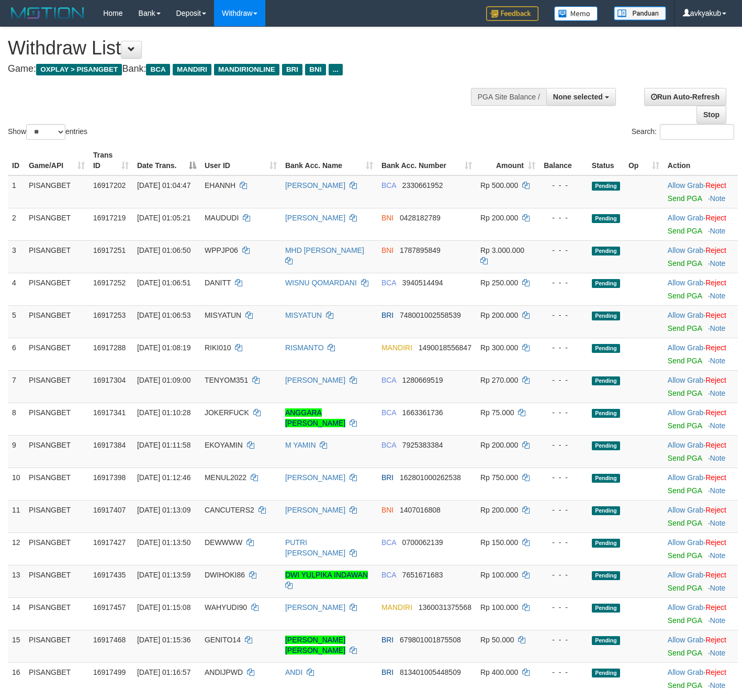
select select
select select "**"
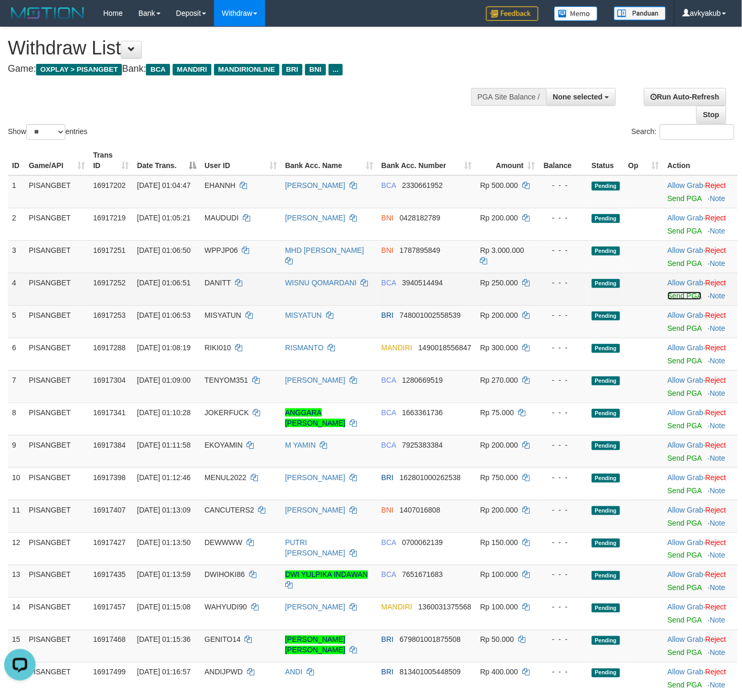
click at [671, 300] on link "Send PGA" at bounding box center [685, 295] width 34 height 8
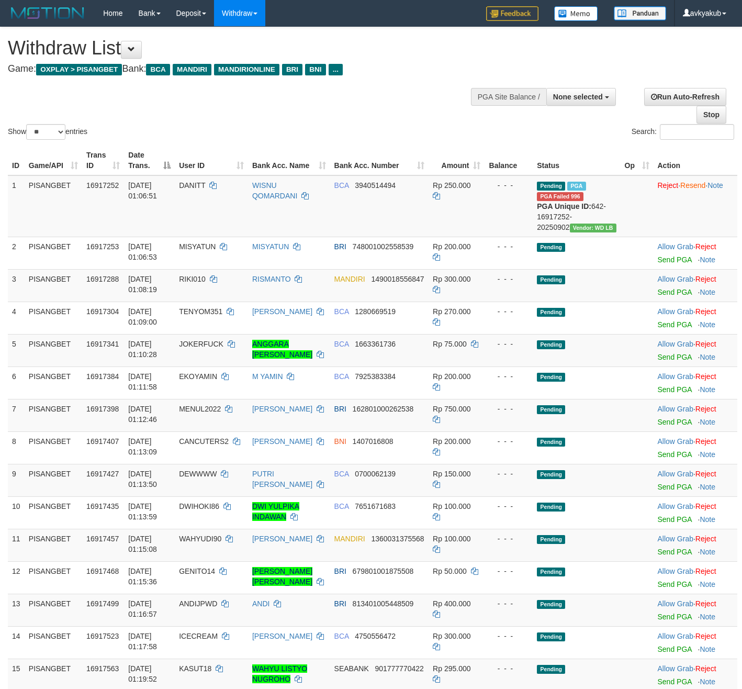
select select
select select "**"
click at [100, 187] on span "16917252" at bounding box center [102, 185] width 32 height 8
copy span "16917252"
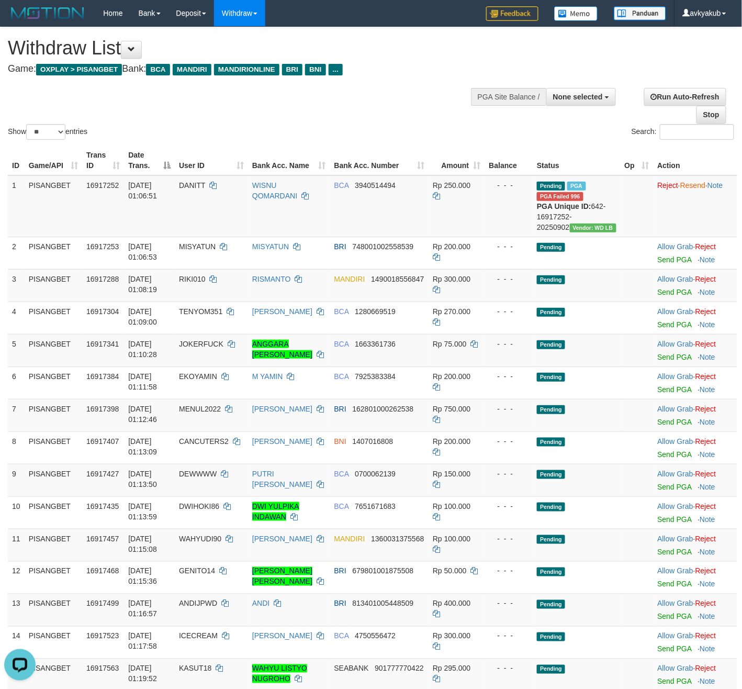
click at [403, 127] on div "Search:" at bounding box center [556, 133] width 355 height 18
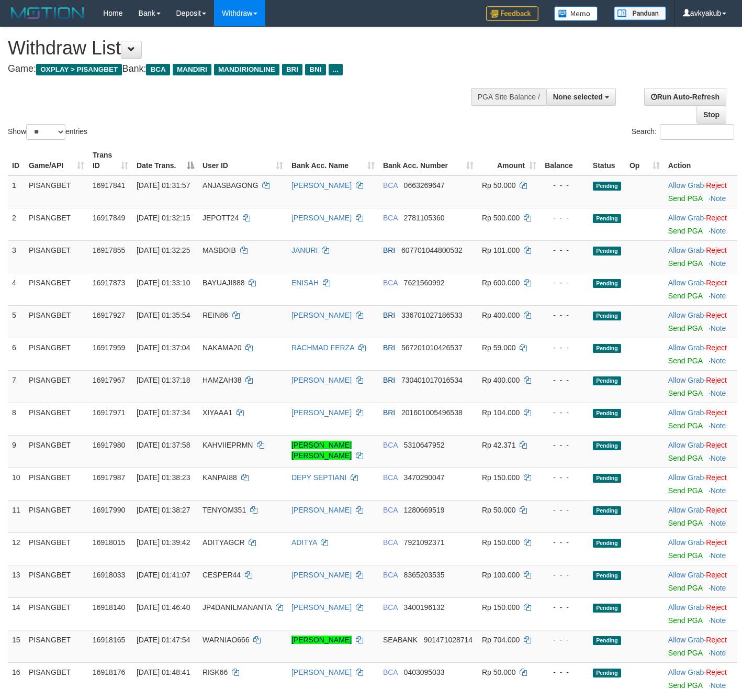
select select
select select "**"
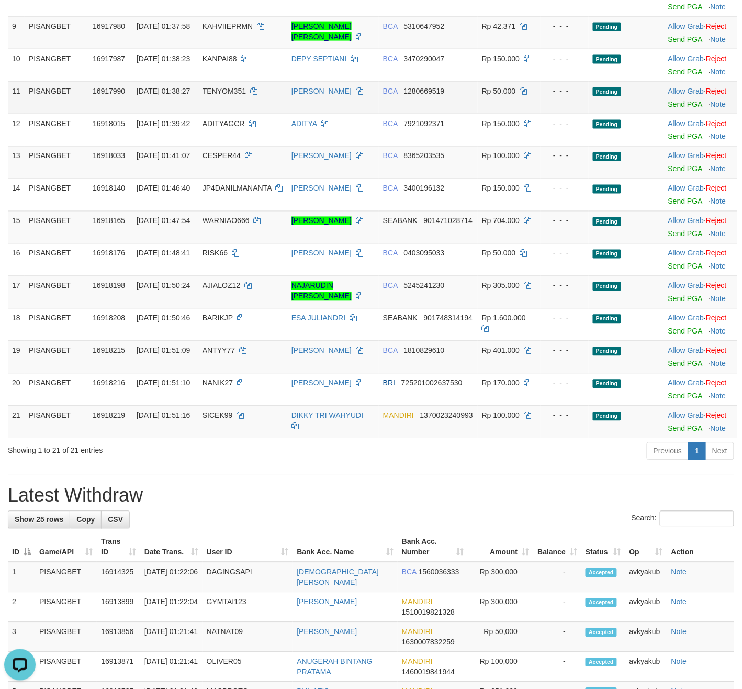
click at [270, 114] on td "TENYOM351" at bounding box center [242, 97] width 89 height 32
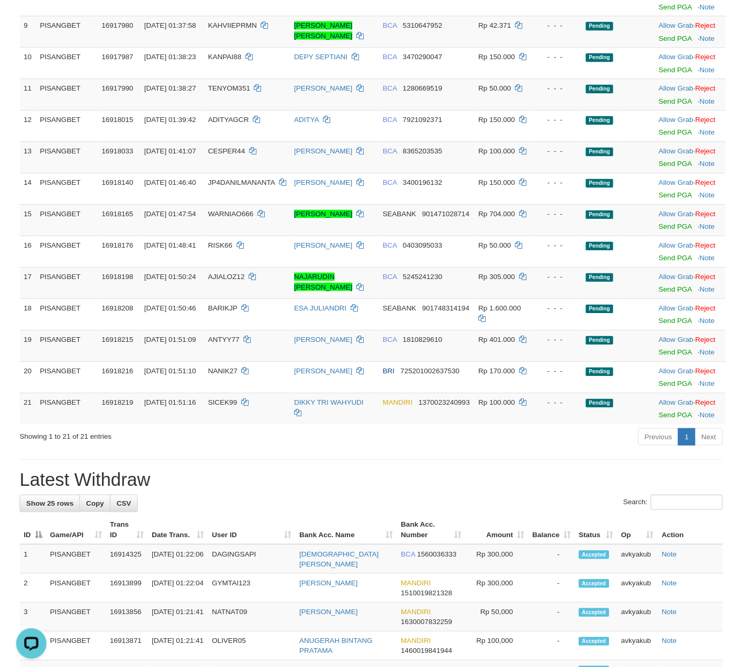
scroll to position [59, 0]
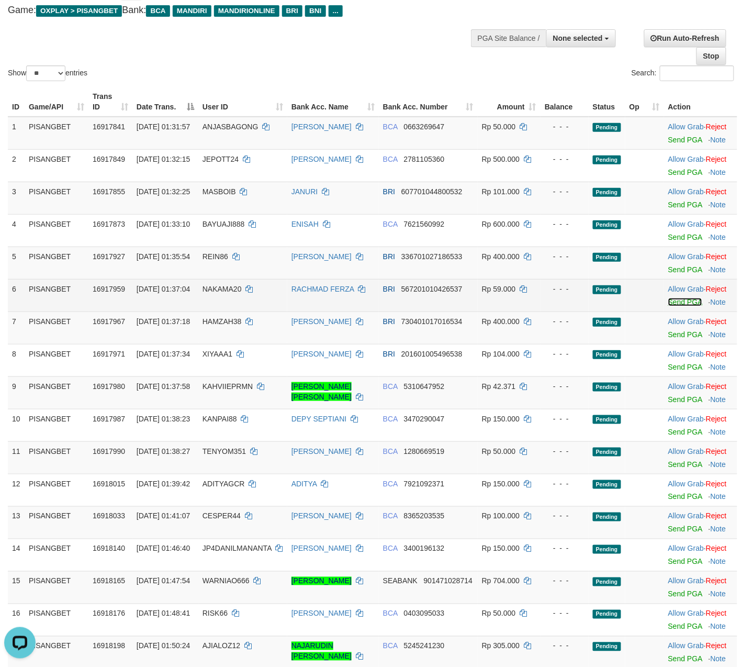
click at [686, 306] on link "Send PGA" at bounding box center [685, 302] width 34 height 8
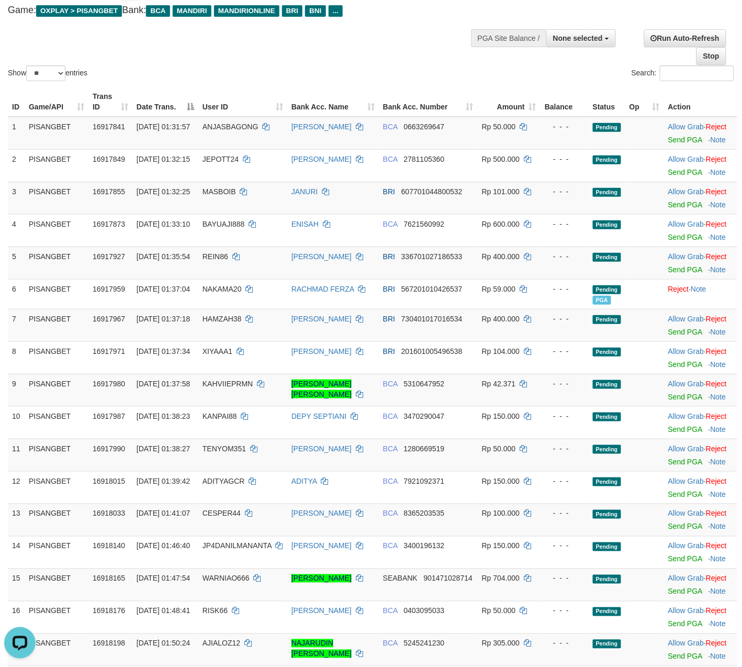
click at [346, 82] on div "Show ** ** ** *** entries" at bounding box center [185, 74] width 355 height 18
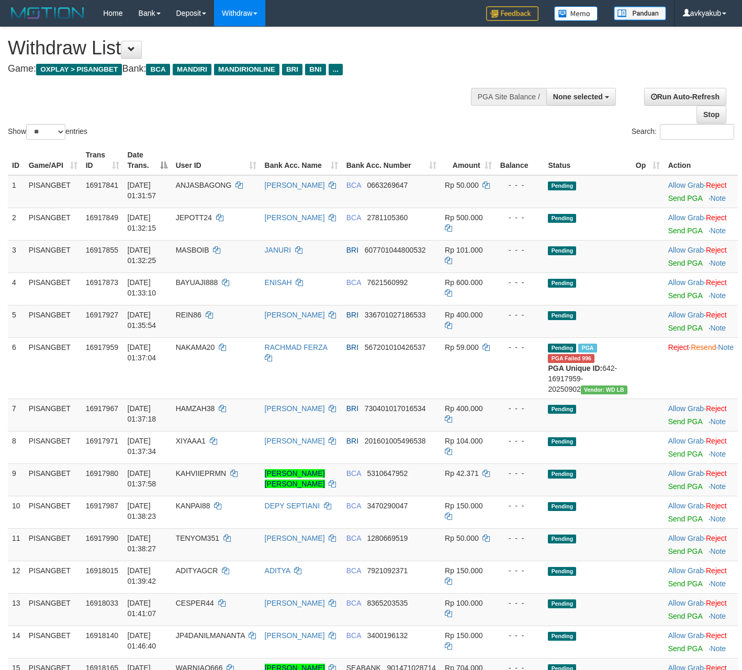
select select
select select "**"
